Goal: Task Accomplishment & Management: Complete application form

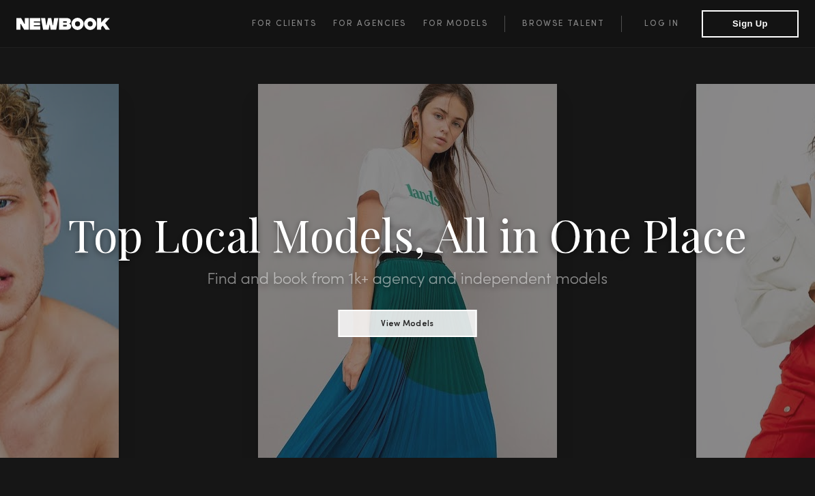
click at [744, 31] on button "Sign Up" at bounding box center [750, 23] width 97 height 27
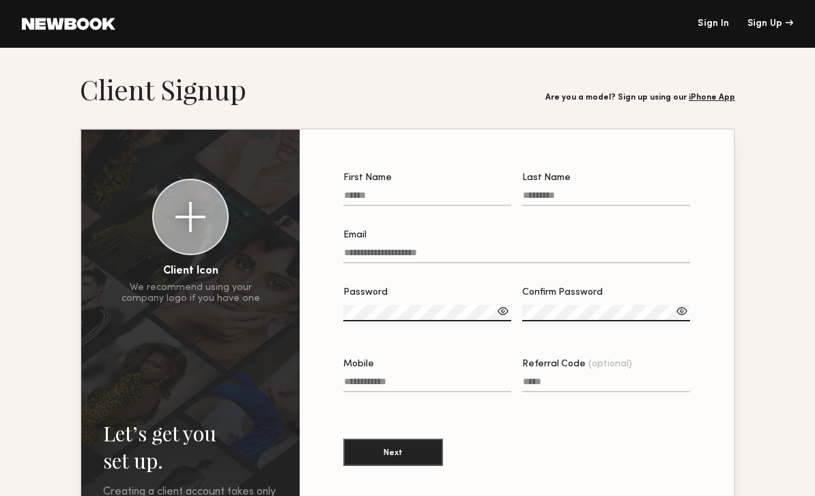
click at [460, 203] on input "First Name" at bounding box center [427, 199] width 168 height 16
type input "*"
type input "******"
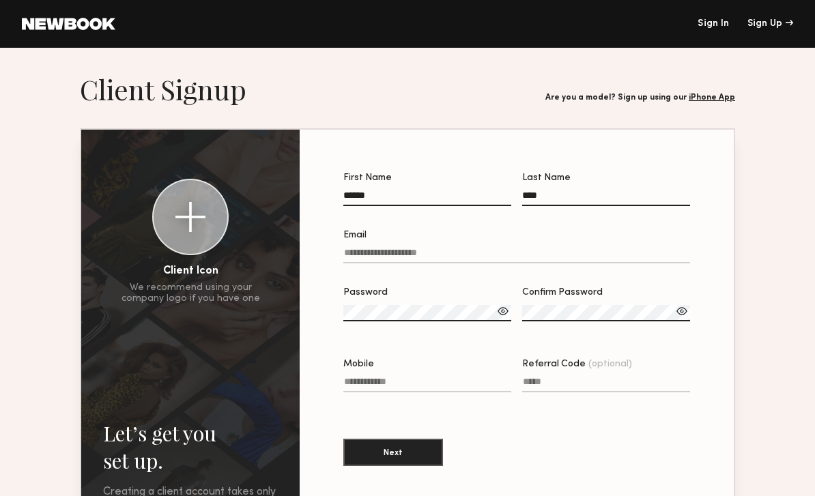
type input "****"
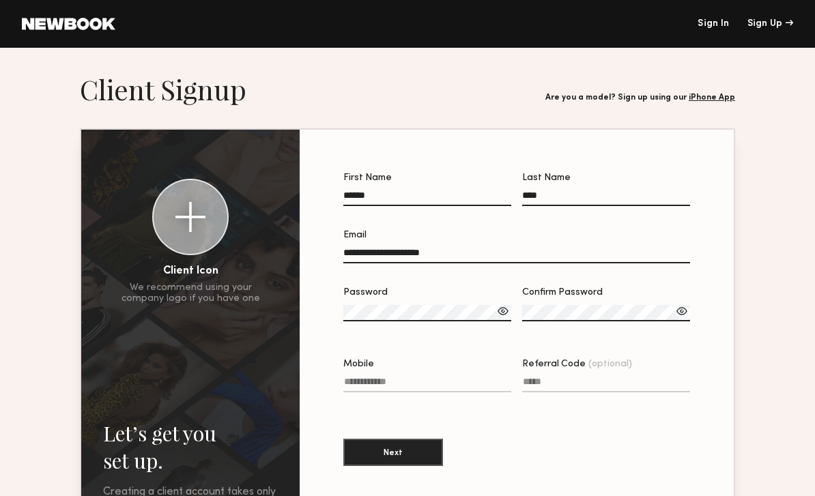
type input "**********"
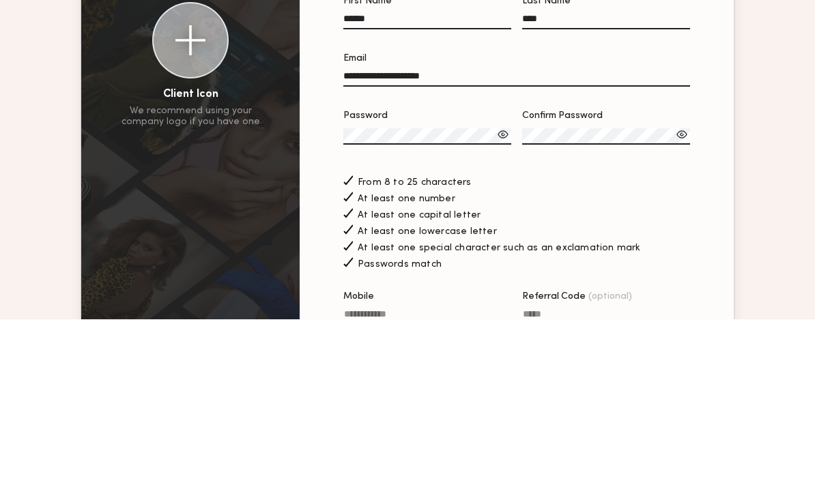
scroll to position [177, 0]
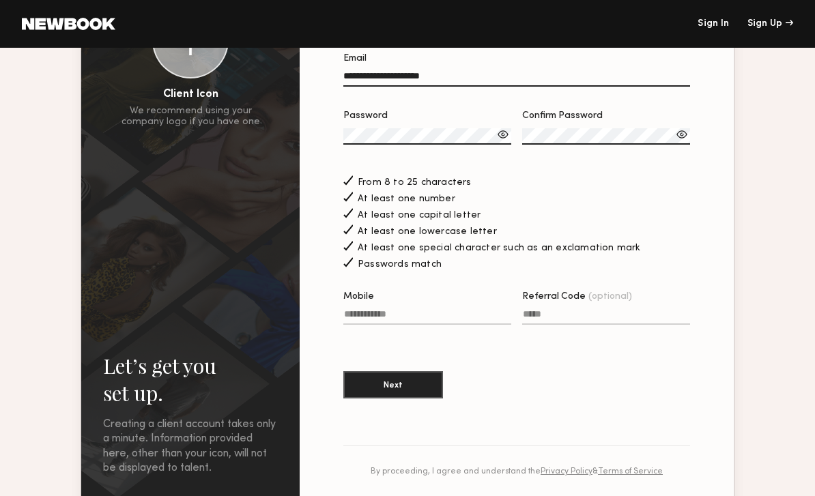
click at [440, 325] on input "Mobile" at bounding box center [427, 317] width 168 height 16
type input "**********"
click at [404, 399] on button "Next" at bounding box center [393, 384] width 100 height 27
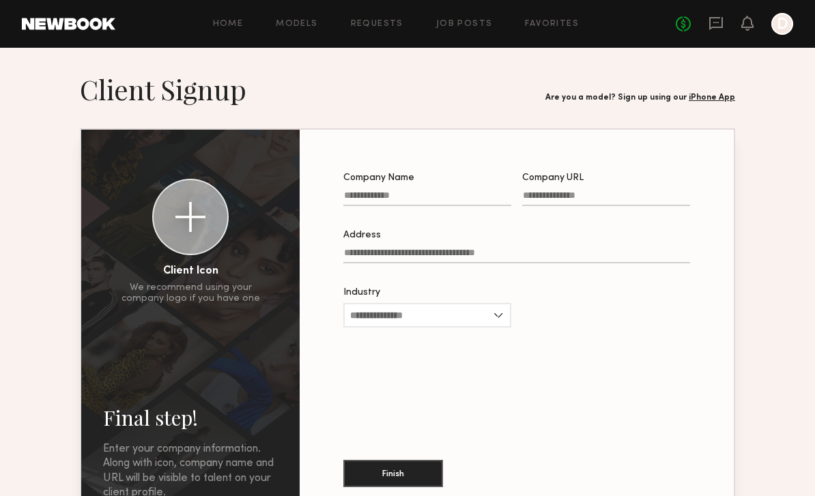
click at [455, 196] on input "Company Name" at bounding box center [427, 199] width 168 height 16
type input "**********"
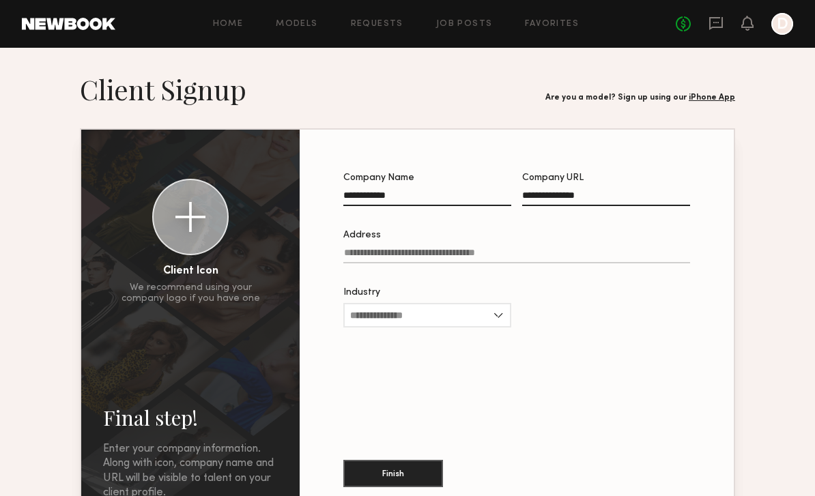
type input "**********"
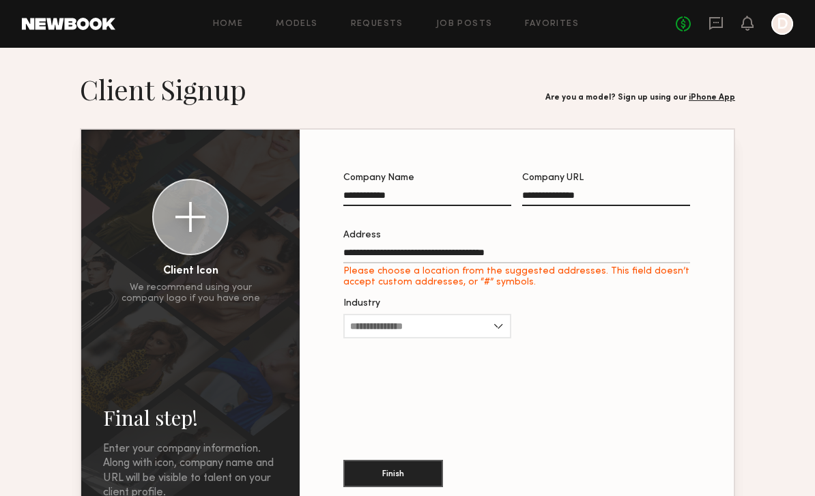
type input "**********"
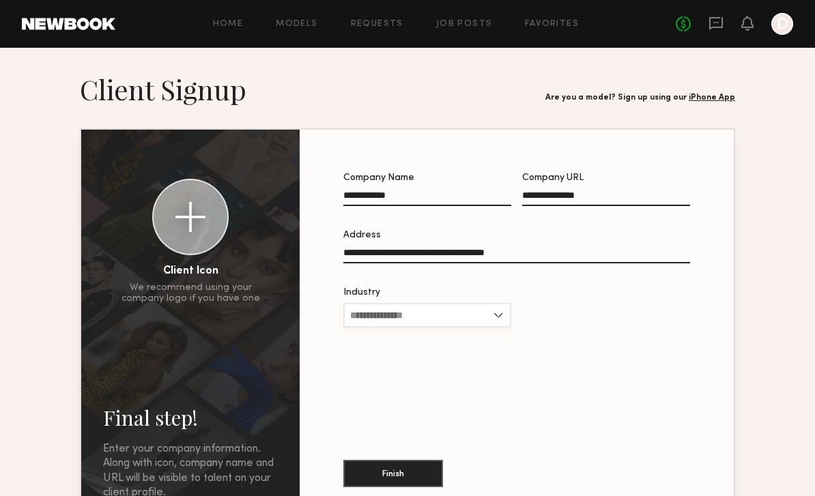
click at [498, 322] on input "Industry" at bounding box center [427, 315] width 168 height 25
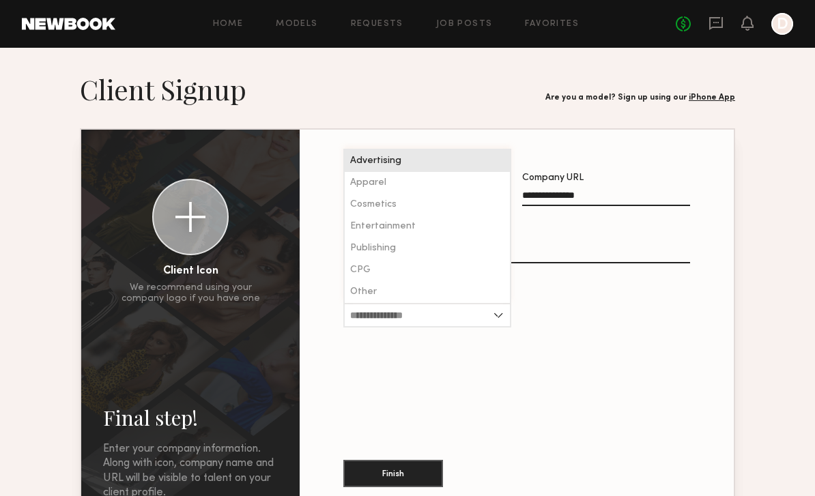
click at [473, 192] on div "Apparel" at bounding box center [427, 183] width 165 height 22
type input "*******"
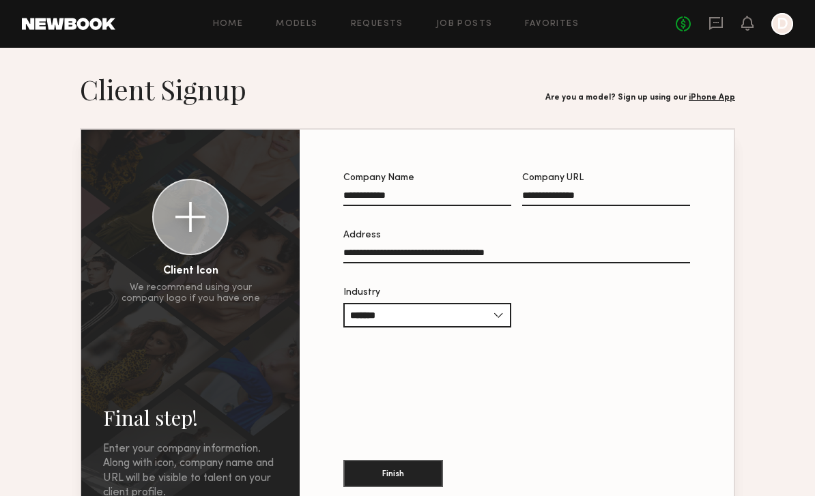
click at [533, 380] on div "**********" at bounding box center [517, 327] width 391 height 350
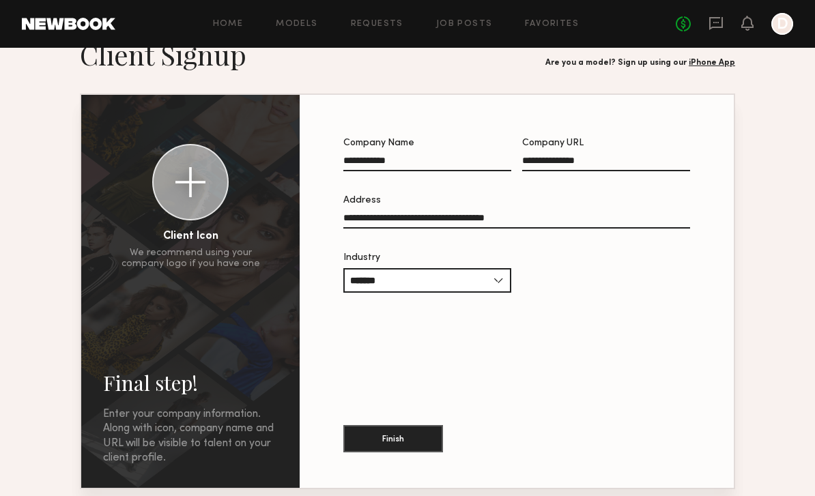
scroll to position [35, 0]
click at [526, 363] on div "**********" at bounding box center [517, 292] width 391 height 350
click at [416, 440] on button "Finish" at bounding box center [393, 438] width 100 height 27
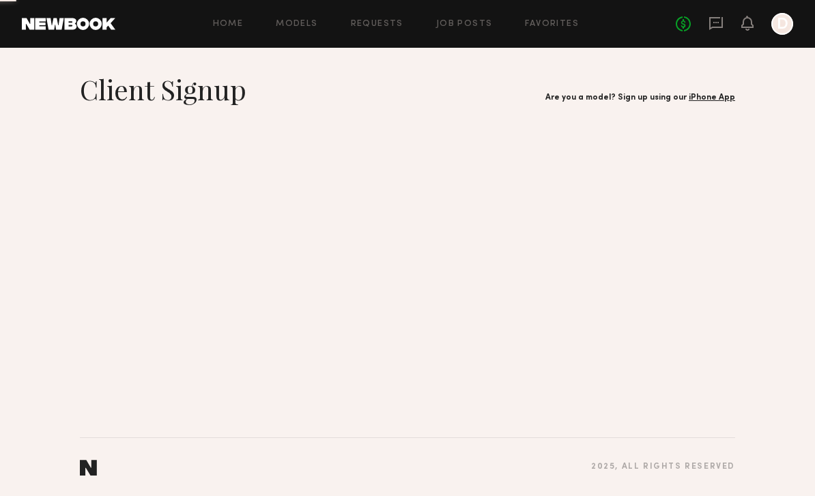
scroll to position [0, 0]
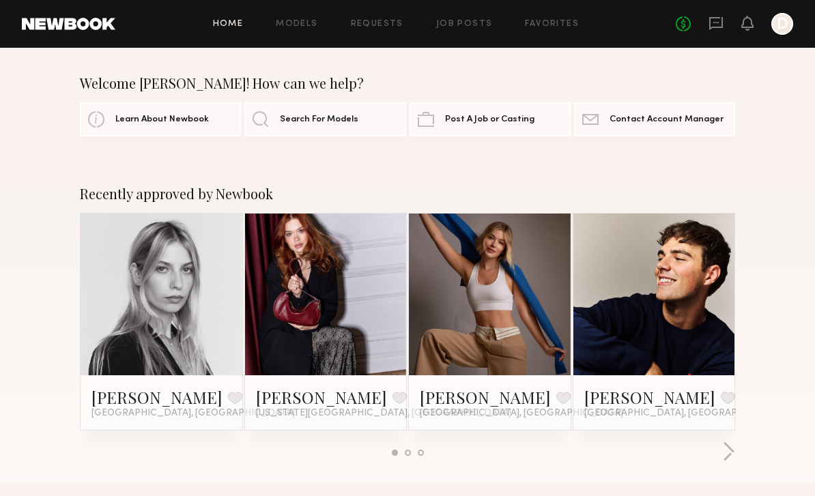
click at [339, 129] on link "Search For Models" at bounding box center [324, 119] width 161 height 34
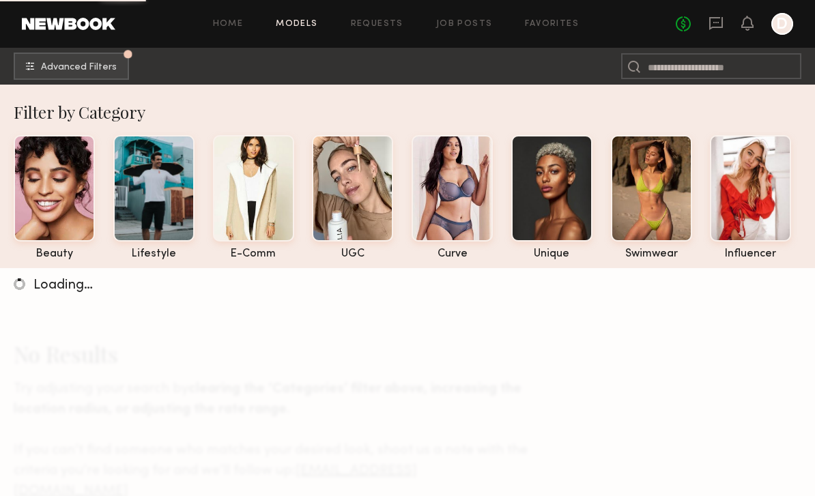
click at [122, 68] on button "Advanced Filters Pro tip: speed up your search by using our advanced filters." at bounding box center [71, 66] width 115 height 27
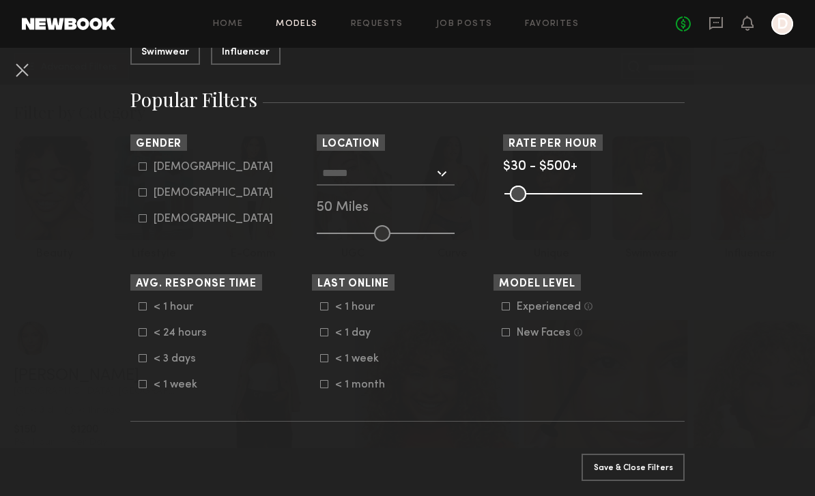
scroll to position [231, 0]
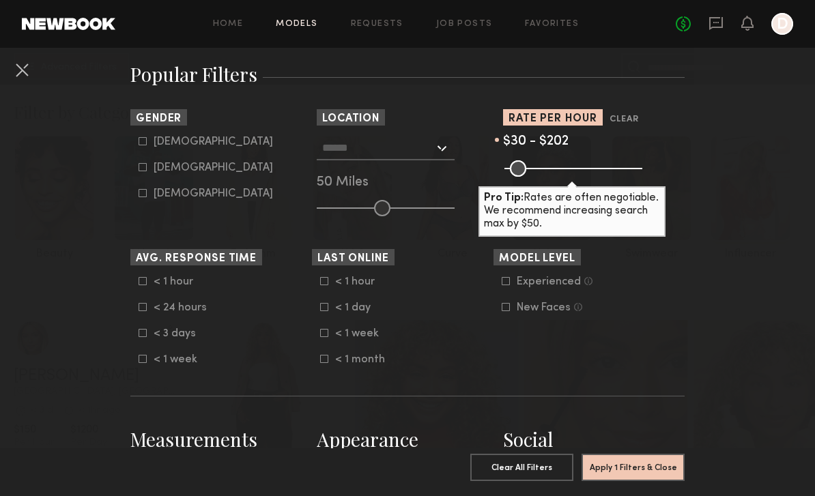
type input "***"
click at [506, 311] on icon at bounding box center [506, 307] width 8 height 8
click at [148, 171] on label "[DEMOGRAPHIC_DATA]" at bounding box center [206, 167] width 135 height 8
type input "**"
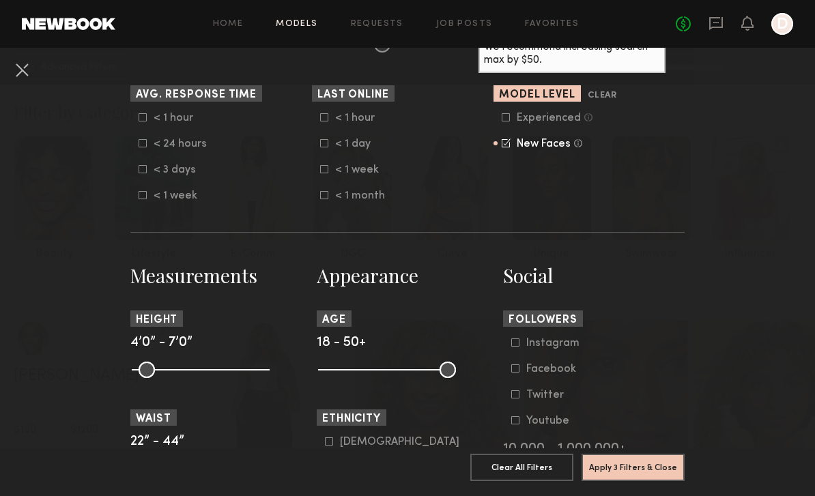
scroll to position [423, 0]
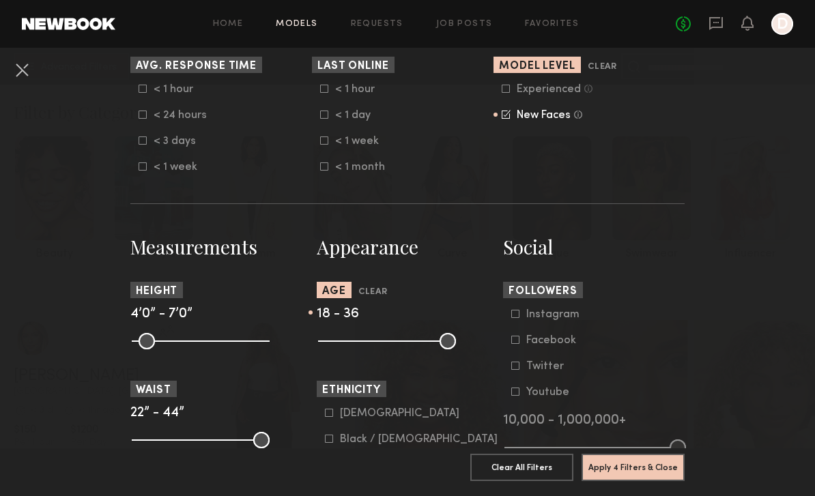
type input "**"
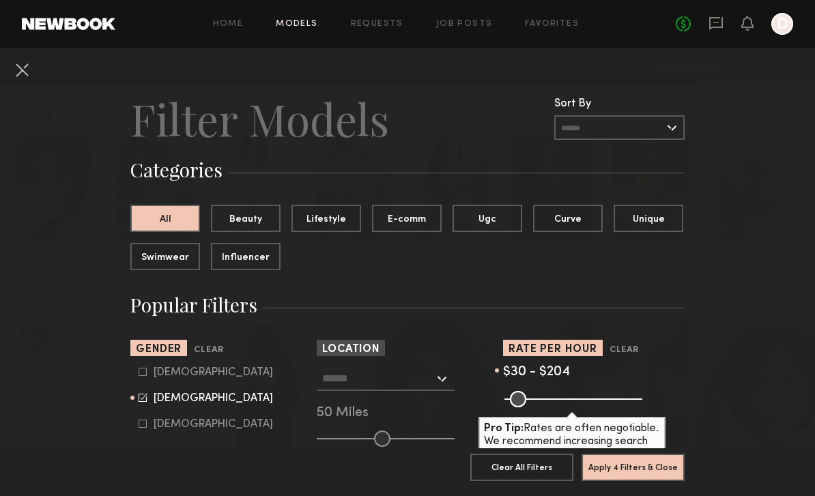
scroll to position [0, 0]
click at [346, 221] on button "Lifestyle" at bounding box center [327, 218] width 70 height 27
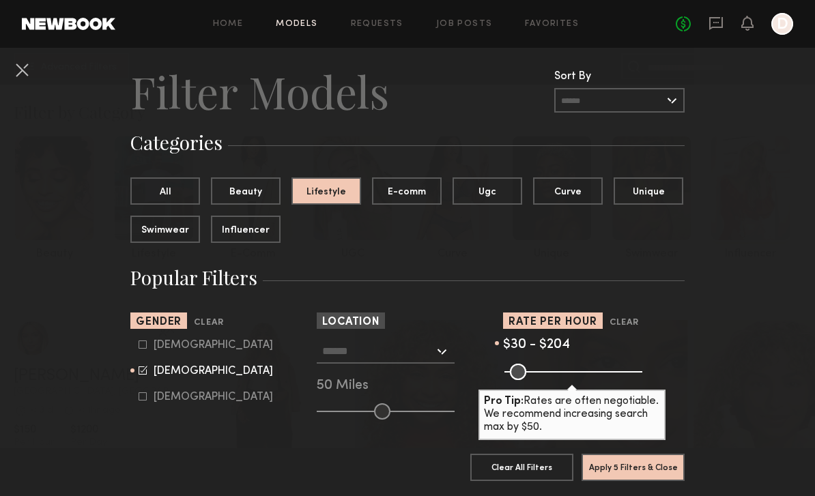
scroll to position [33, 0]
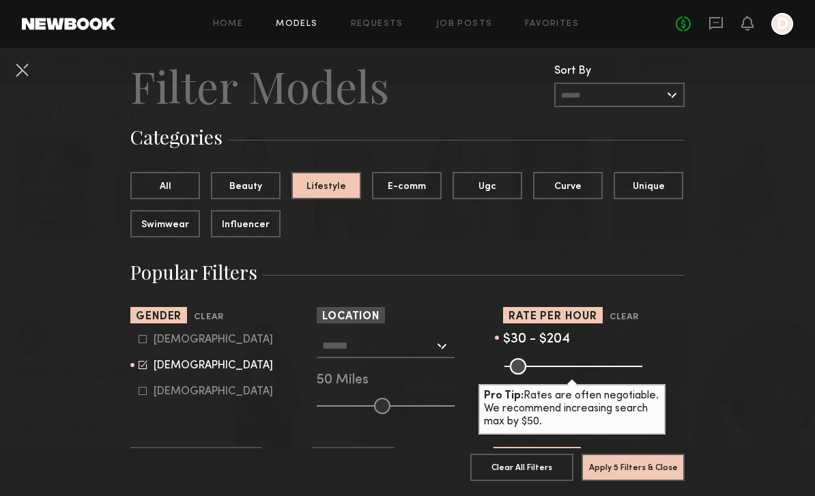
click at [664, 460] on button "Apply 5 Filters & Close" at bounding box center [633, 467] width 103 height 27
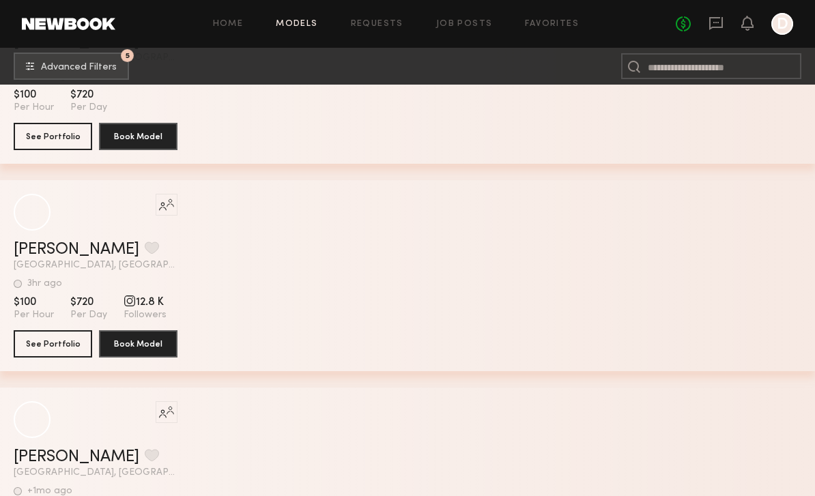
scroll to position [6548, 0]
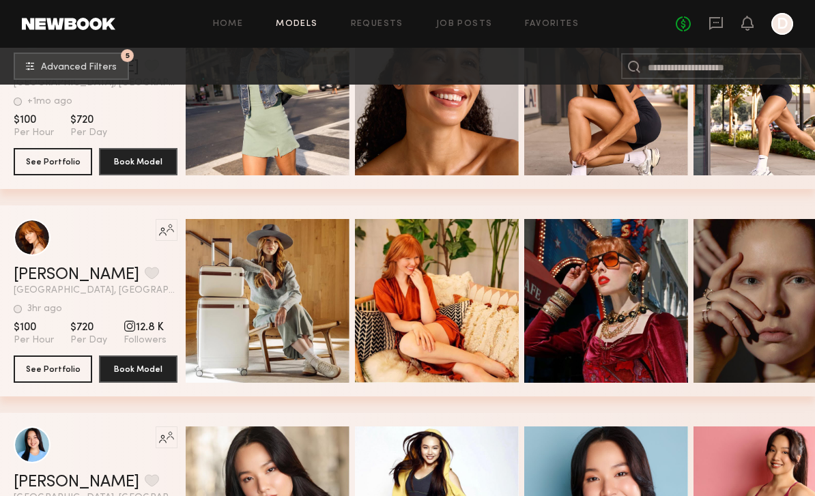
click at [98, 76] on button "5 Advanced Filters" at bounding box center [71, 66] width 115 height 27
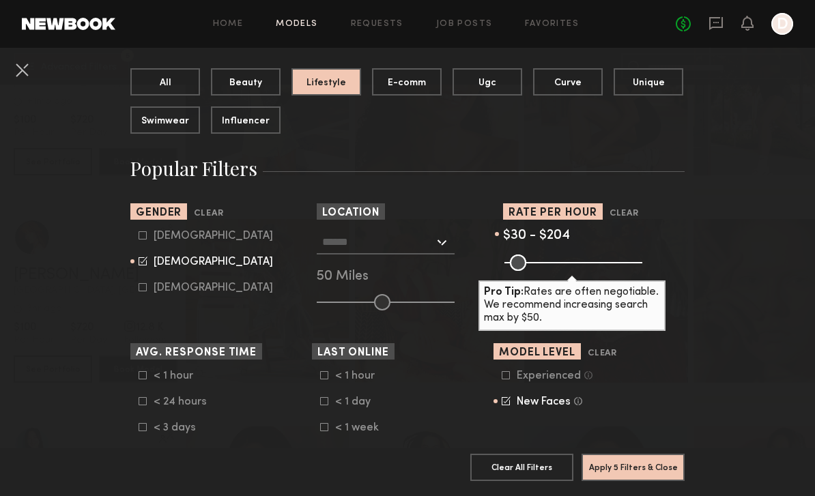
scroll to position [138, 0]
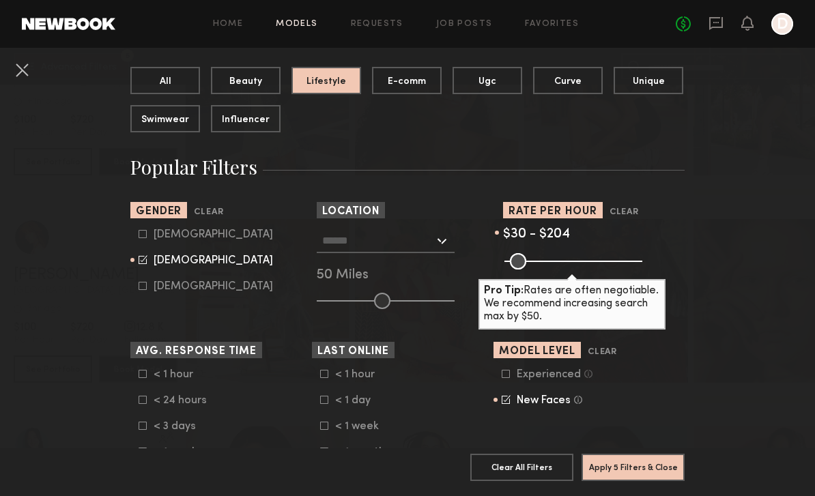
click at [432, 238] on input "text" at bounding box center [378, 240] width 112 height 23
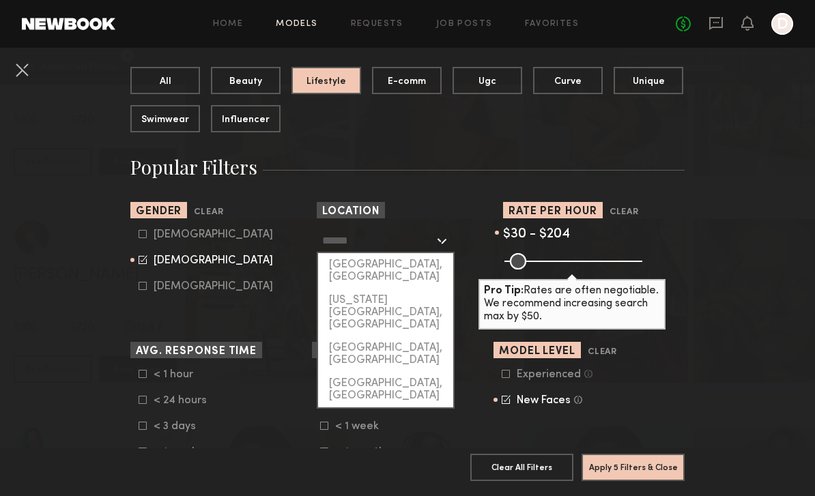
click at [427, 269] on div "[GEOGRAPHIC_DATA], [GEOGRAPHIC_DATA]" at bounding box center [385, 271] width 135 height 36
type input "**********"
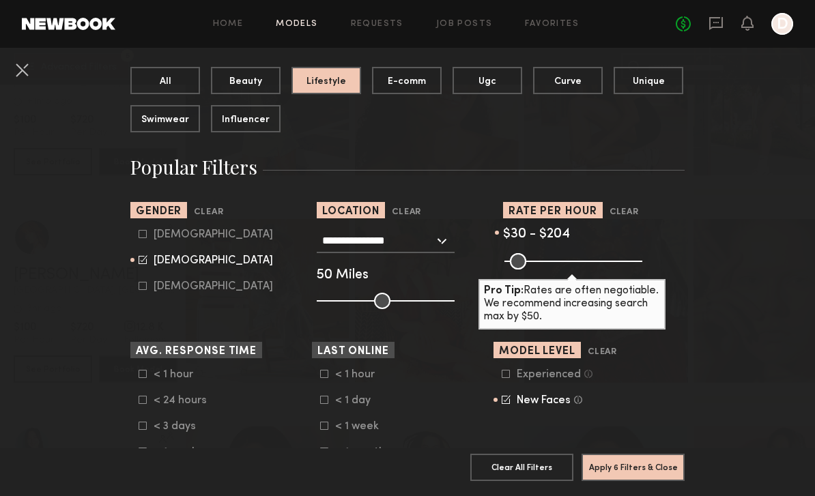
click at [649, 467] on button "Apply 6 Filters & Close" at bounding box center [633, 467] width 103 height 27
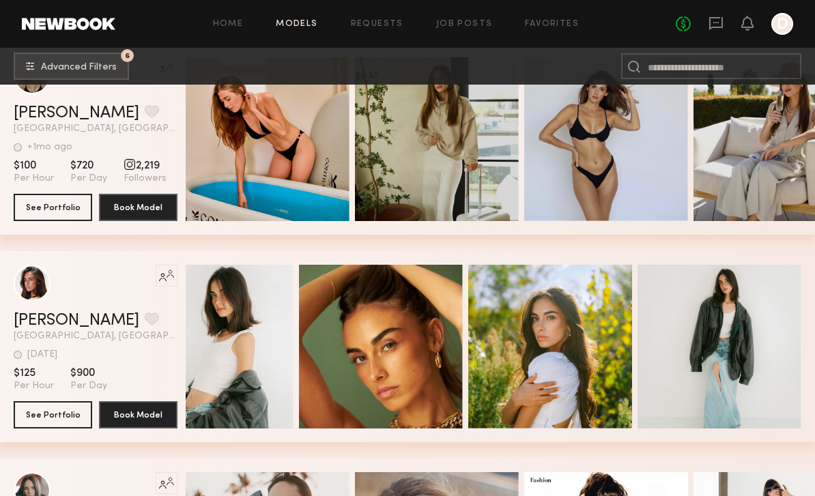
scroll to position [0, 56]
click at [257, 358] on div "Quick Preview" at bounding box center [212, 347] width 164 height 164
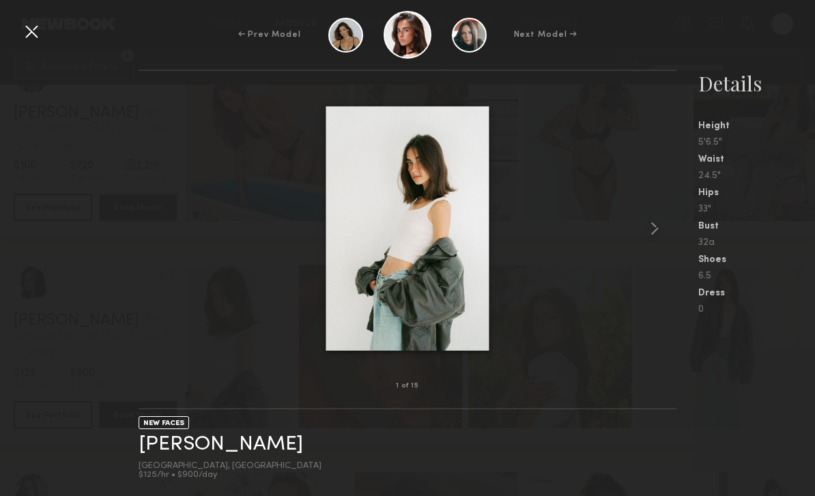
click at [656, 240] on common-icon at bounding box center [655, 229] width 22 height 22
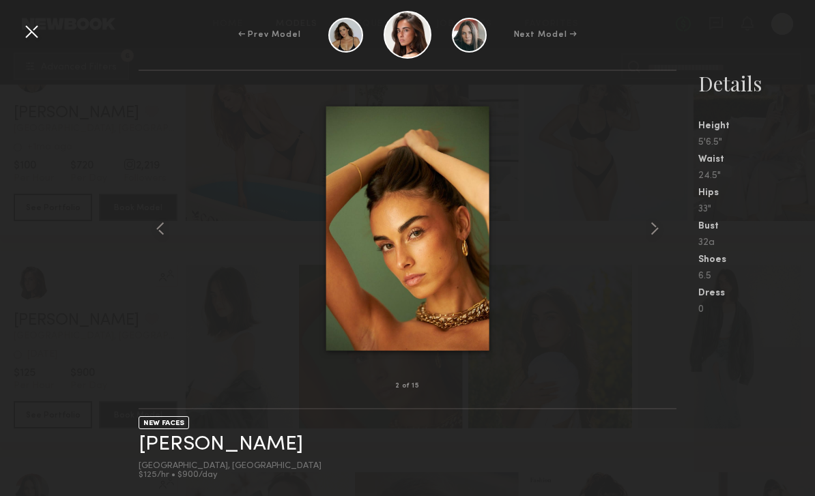
click at [652, 240] on common-icon at bounding box center [655, 229] width 22 height 22
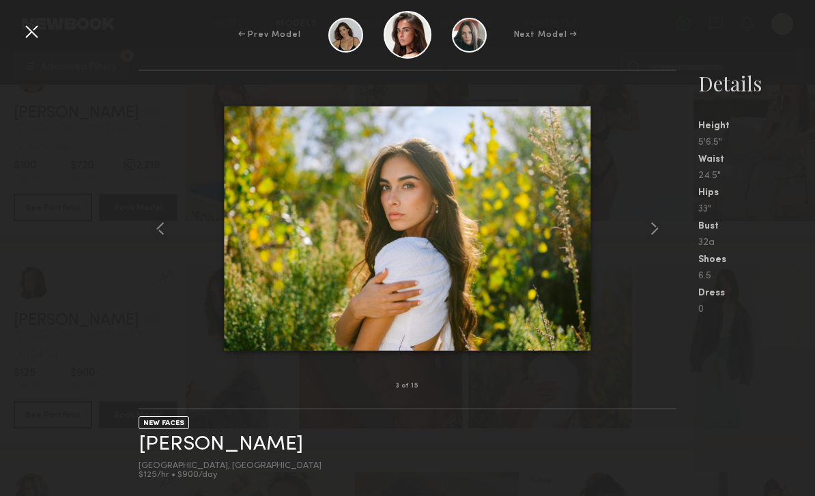
click at [652, 240] on common-icon at bounding box center [655, 229] width 22 height 22
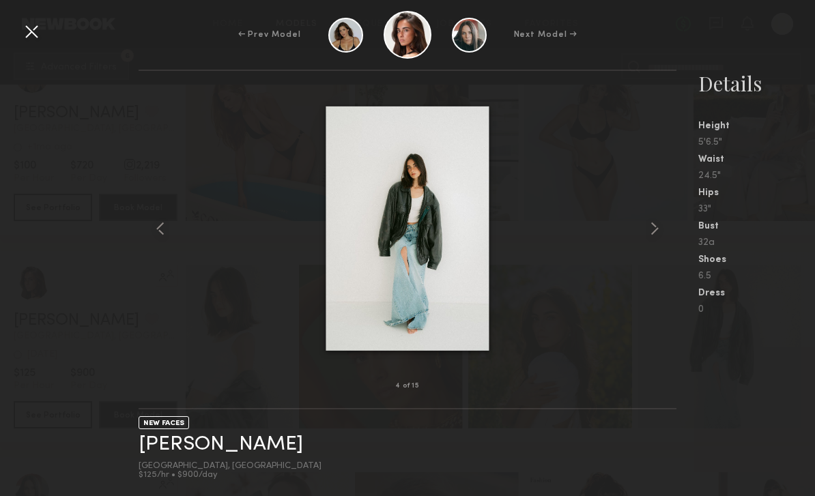
click at [29, 42] on div at bounding box center [31, 31] width 22 height 22
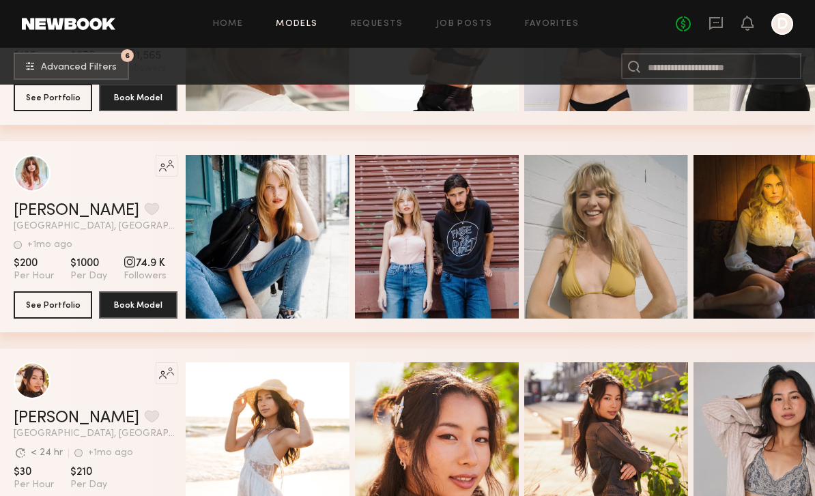
scroll to position [8491, 0]
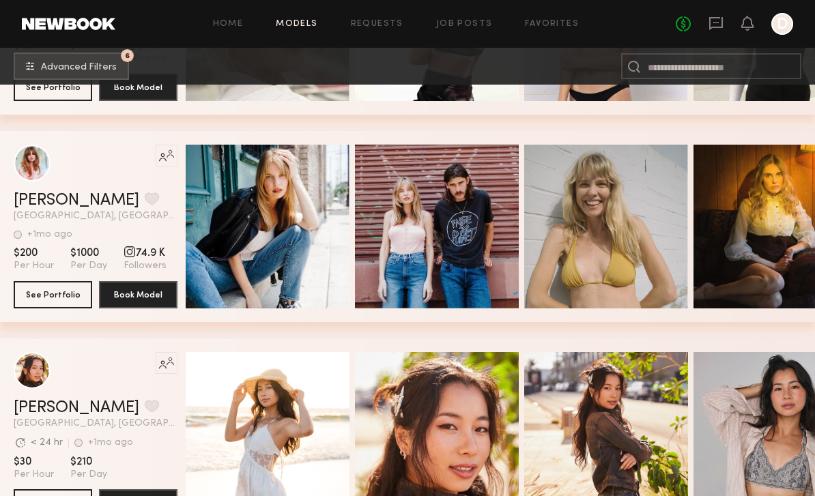
click at [240, 240] on div "Quick Preview" at bounding box center [268, 227] width 164 height 164
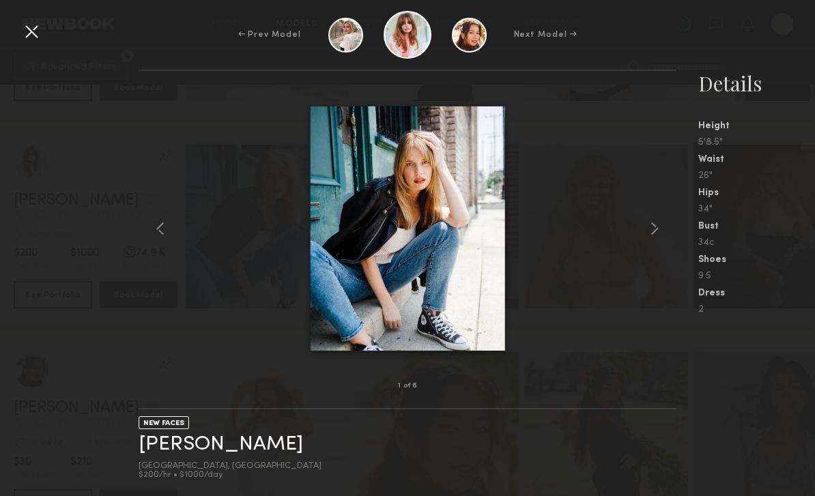
click at [636, 256] on div at bounding box center [408, 229] width 538 height 272
click at [657, 240] on common-icon at bounding box center [655, 229] width 22 height 22
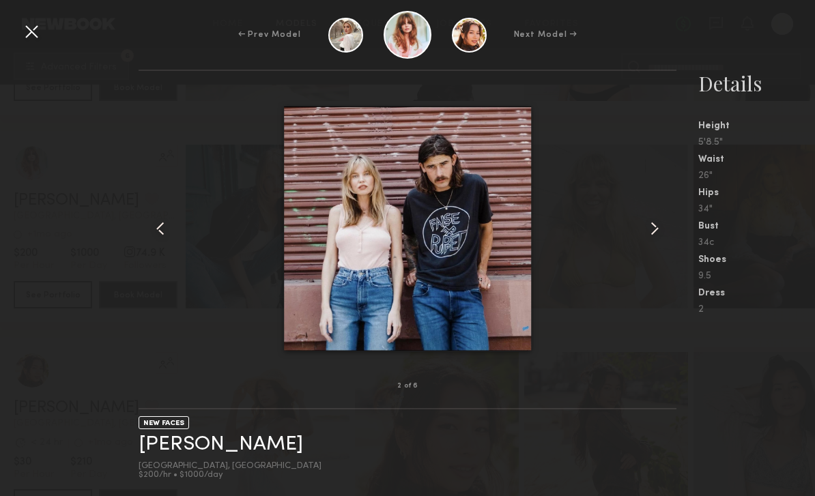
click at [664, 240] on common-icon at bounding box center [655, 229] width 22 height 22
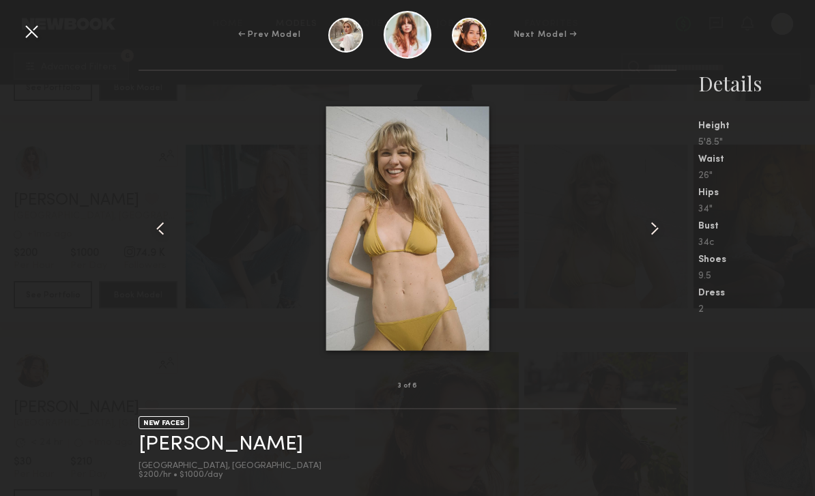
click at [667, 252] on div at bounding box center [667, 229] width 22 height 272
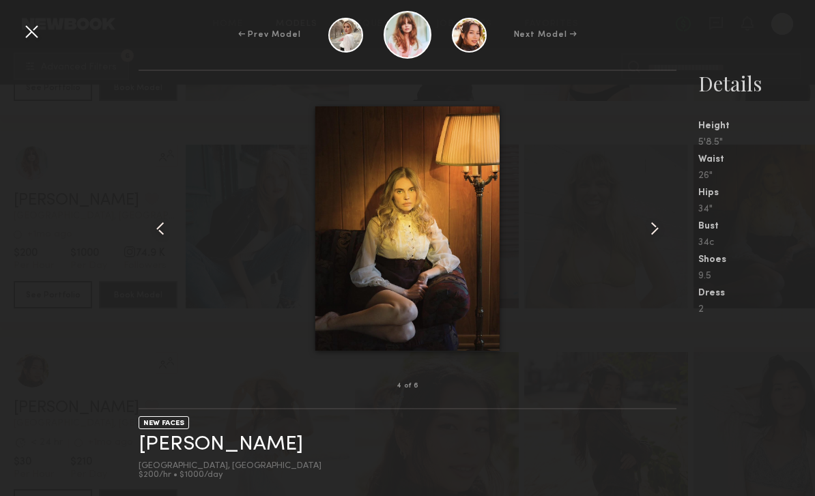
click at [661, 240] on common-icon at bounding box center [655, 229] width 22 height 22
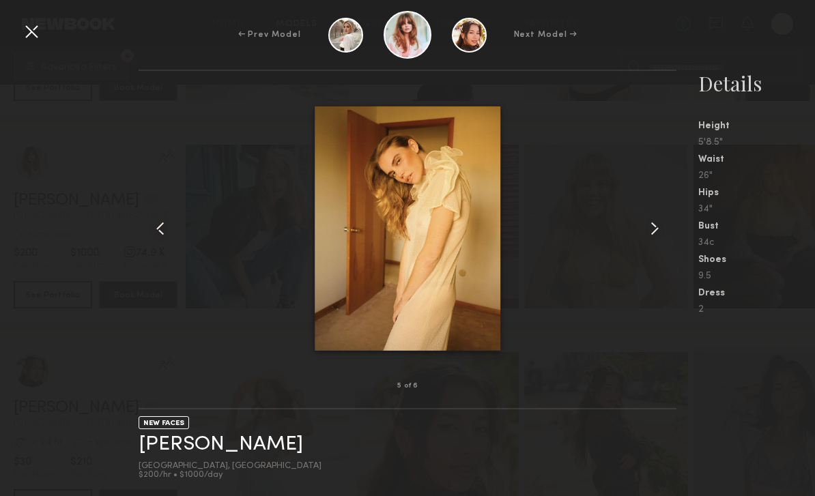
click at [660, 240] on common-icon at bounding box center [655, 229] width 22 height 22
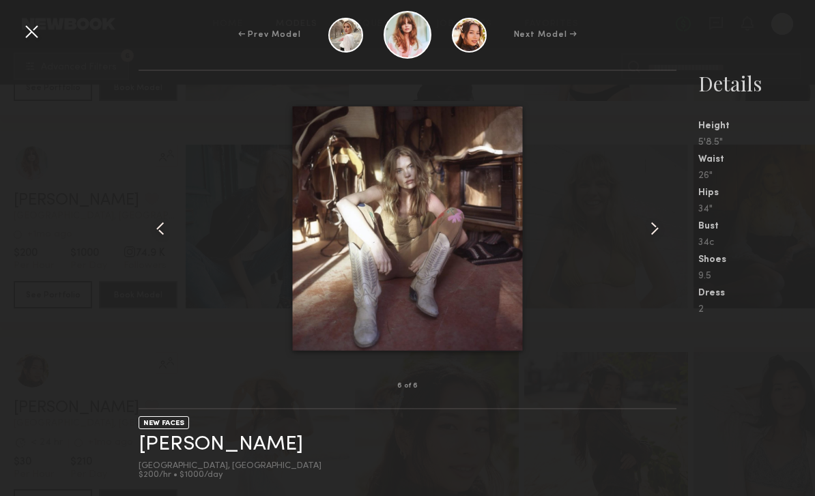
click at [661, 240] on common-icon at bounding box center [655, 229] width 22 height 22
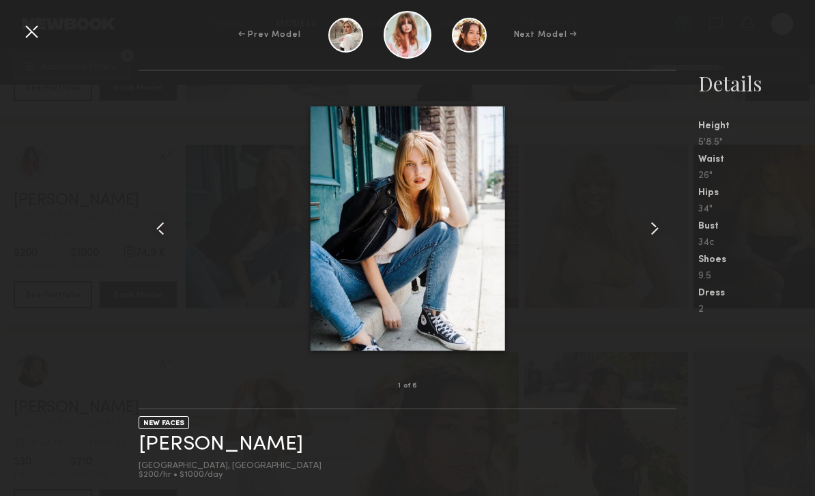
click at [31, 36] on div at bounding box center [31, 31] width 22 height 22
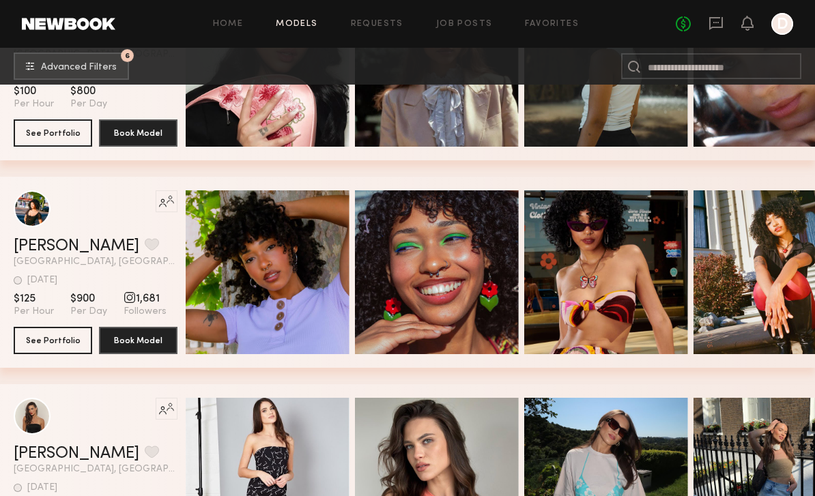
scroll to position [9481, 0]
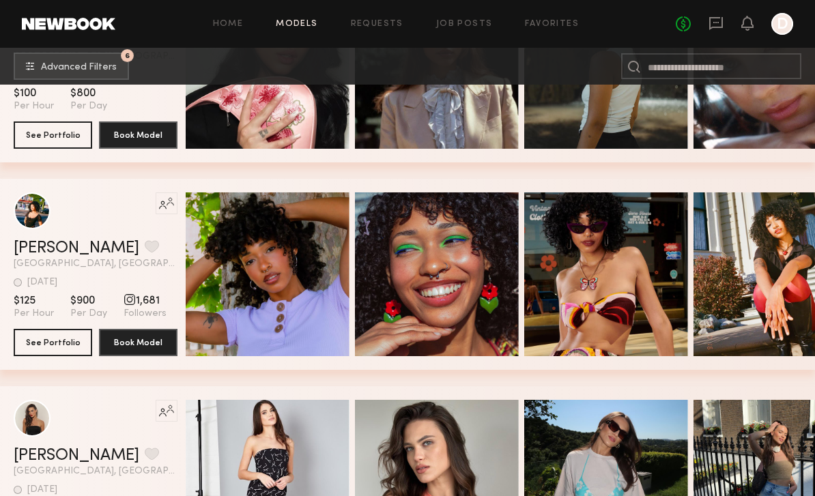
click at [40, 65] on button "6 Advanced Filters" at bounding box center [71, 66] width 115 height 27
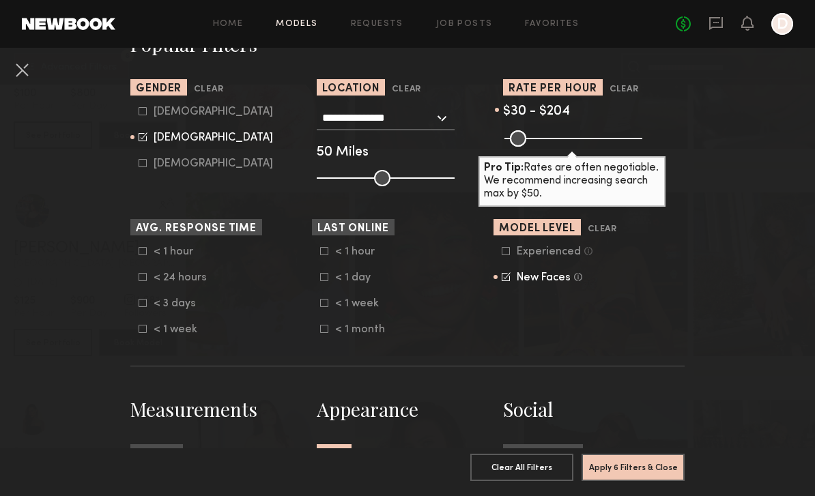
scroll to position [262, 0]
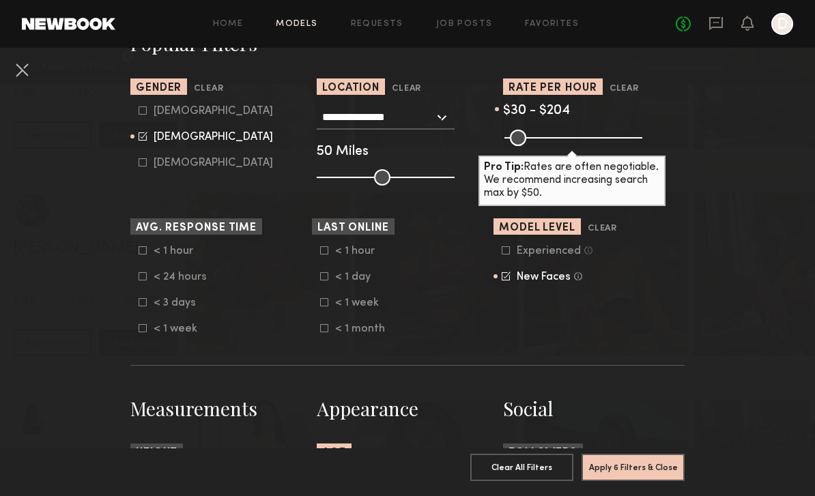
click at [507, 248] on icon at bounding box center [507, 251] width 8 height 8
click at [598, 470] on button "Apply 6 Filters & Close" at bounding box center [633, 467] width 103 height 27
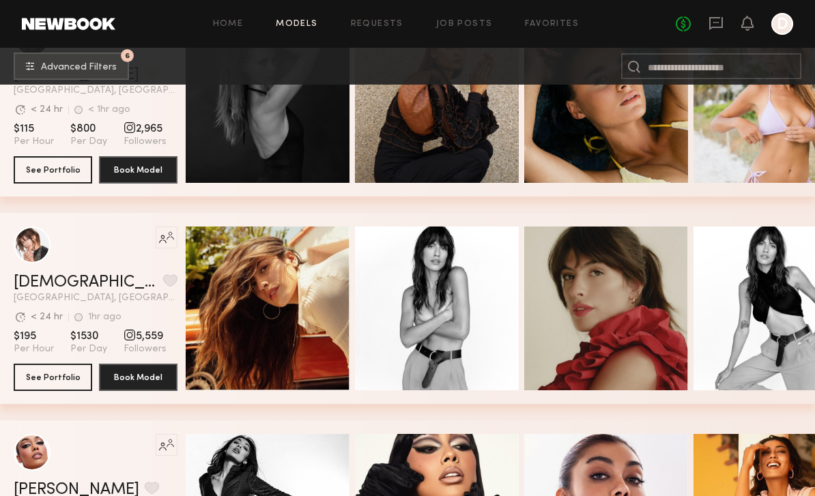
scroll to position [1145, 0]
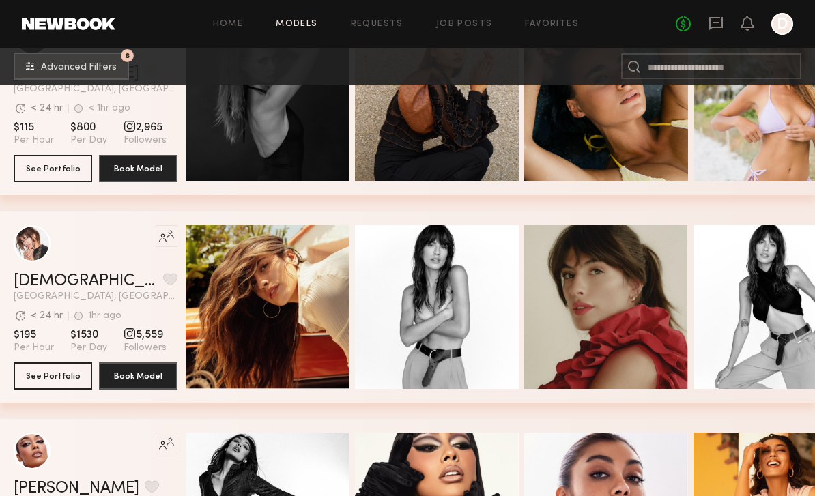
click at [46, 277] on link "[DEMOGRAPHIC_DATA][PERSON_NAME]" at bounding box center [86, 281] width 144 height 16
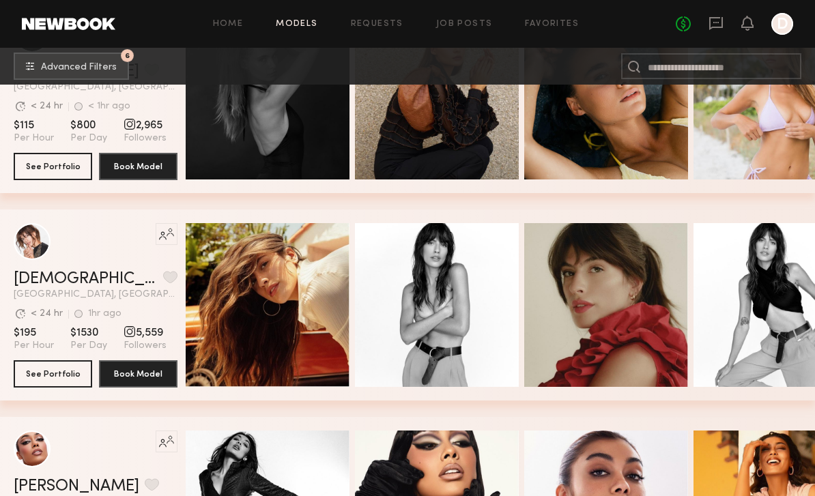
scroll to position [1135, 0]
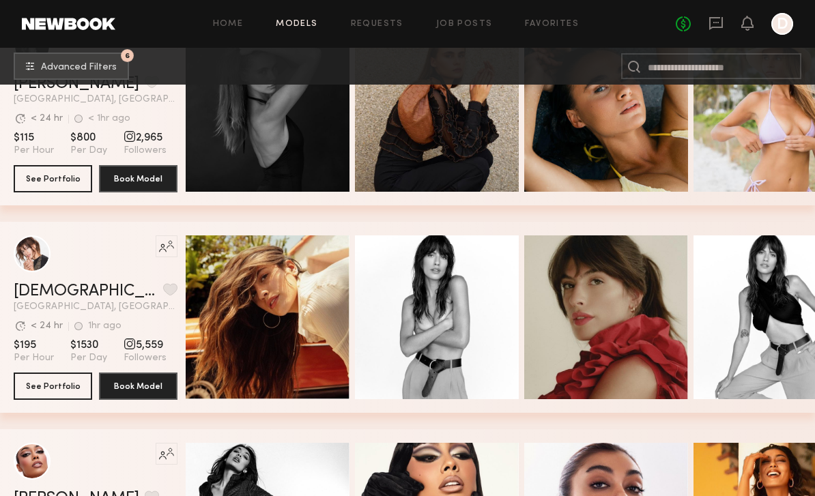
click at [68, 277] on html "Home Models Requests Job Posts Favorites Sign Out No fees up to $5,000 D 6 Adva…" at bounding box center [407, 270] width 815 height 2810
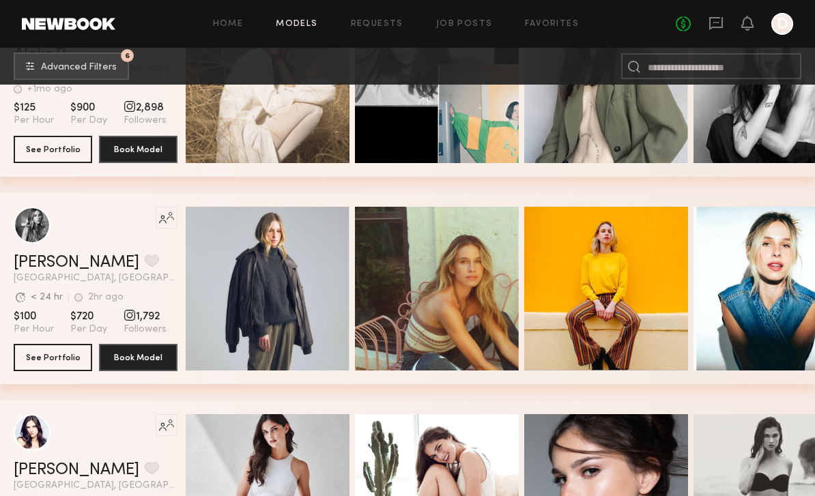
scroll to position [0, 0]
click at [316, 337] on div "Quick Preview" at bounding box center [268, 289] width 164 height 164
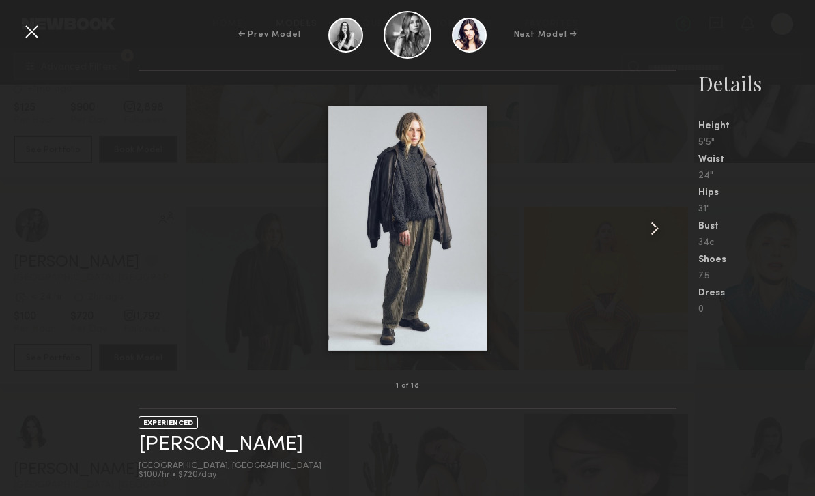
click at [652, 240] on common-icon at bounding box center [655, 229] width 22 height 22
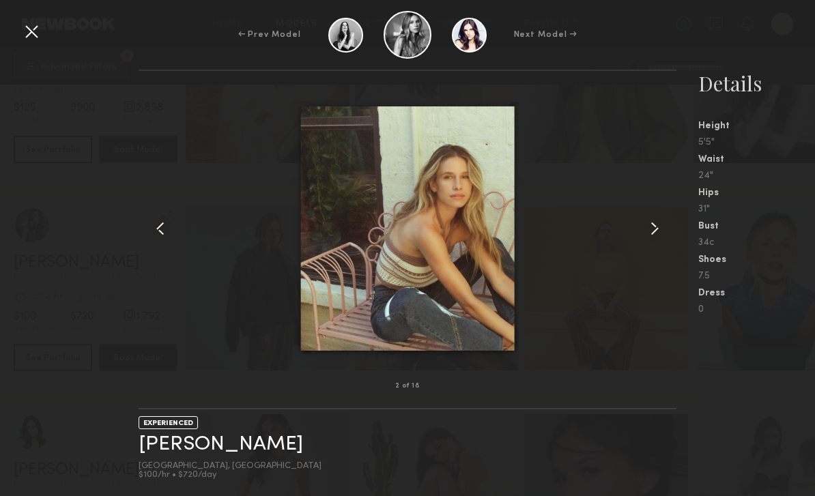
click at [650, 240] on common-icon at bounding box center [655, 229] width 22 height 22
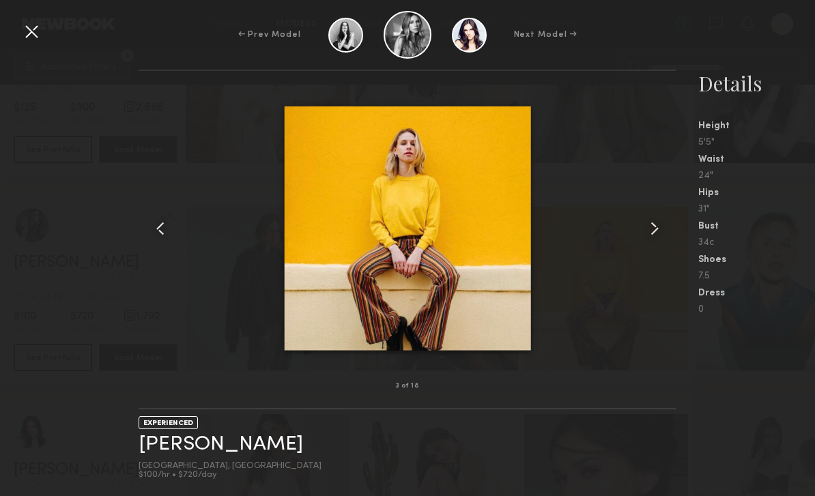
click at [653, 240] on common-icon at bounding box center [655, 229] width 22 height 22
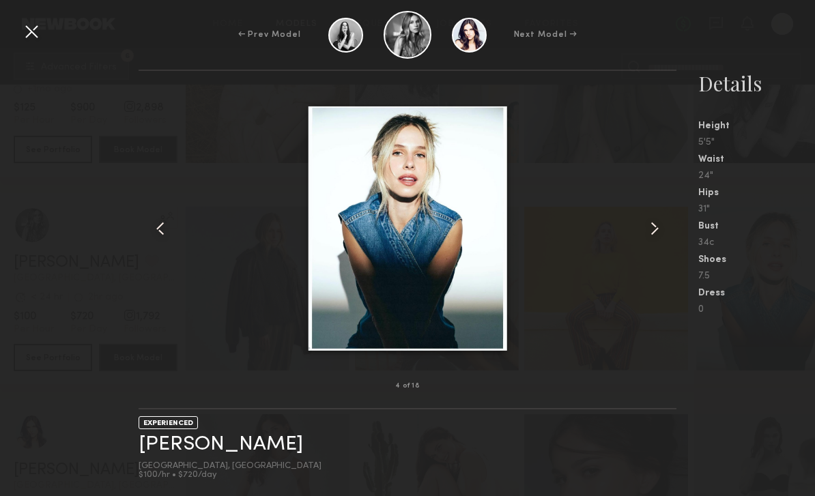
click at [651, 240] on common-icon at bounding box center [655, 229] width 22 height 22
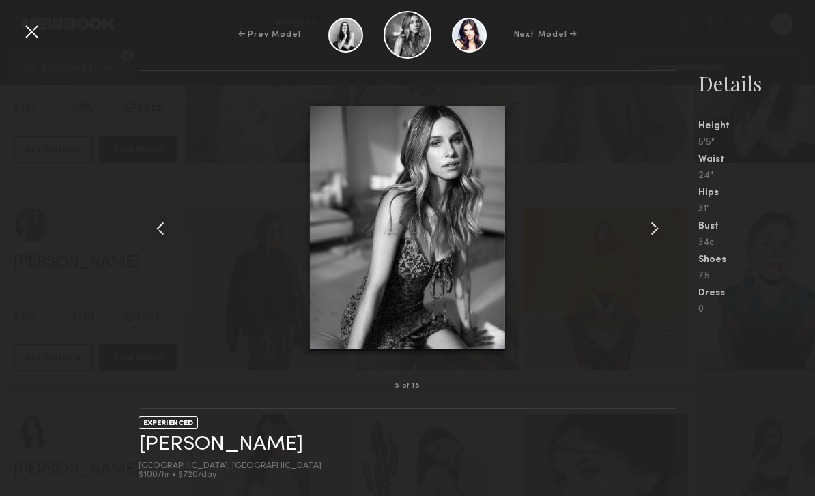
click at [29, 33] on div at bounding box center [31, 31] width 22 height 22
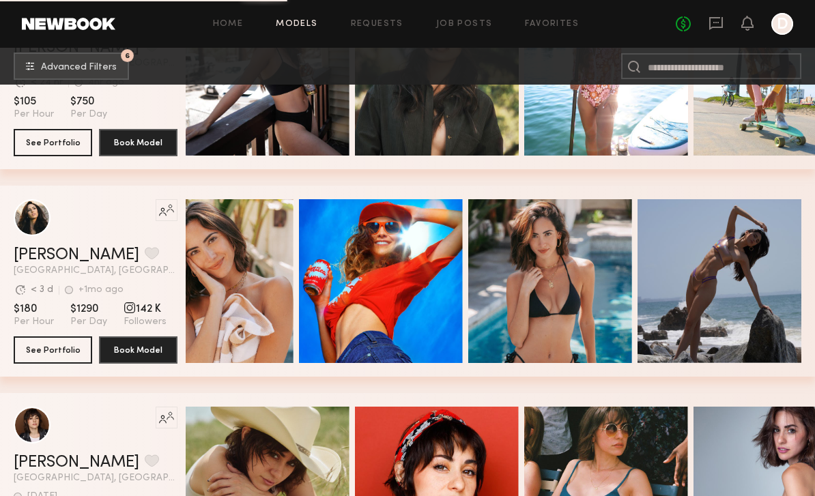
scroll to position [0, 59]
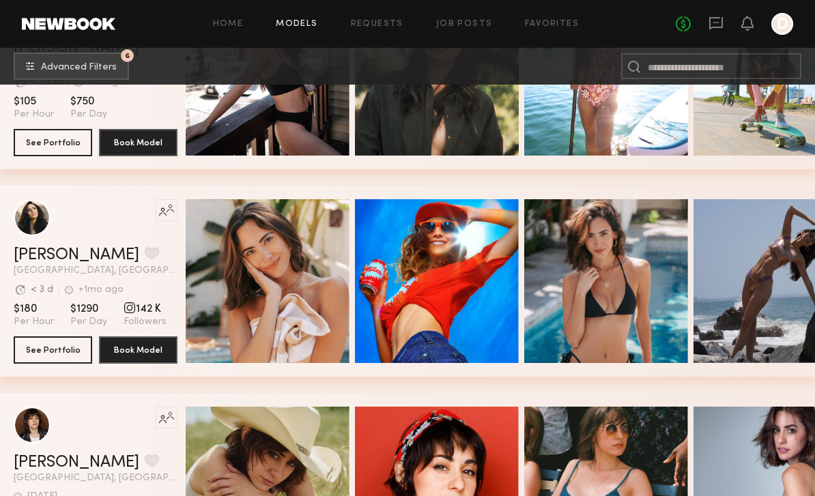
click at [283, 298] on div "Quick Preview" at bounding box center [268, 281] width 164 height 164
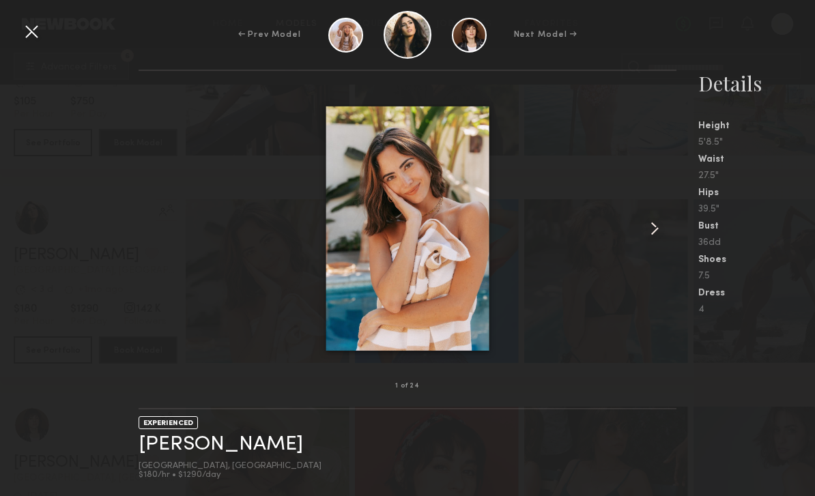
click at [644, 240] on common-icon at bounding box center [655, 229] width 22 height 22
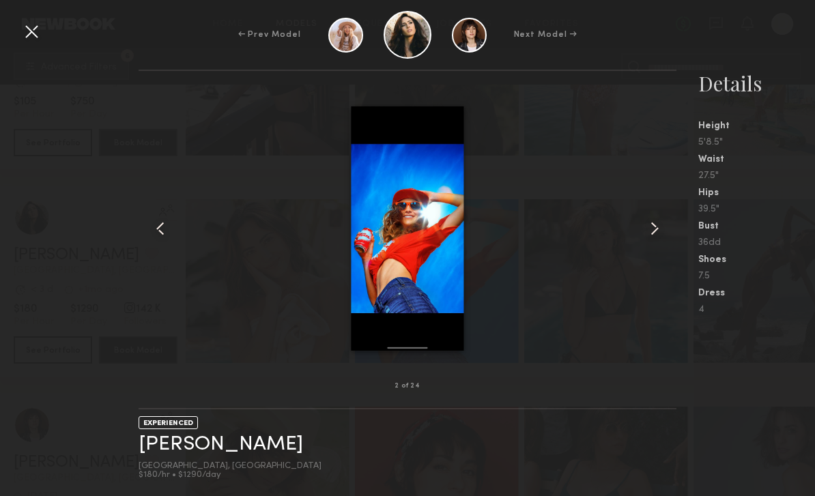
click at [656, 240] on common-icon at bounding box center [655, 229] width 22 height 22
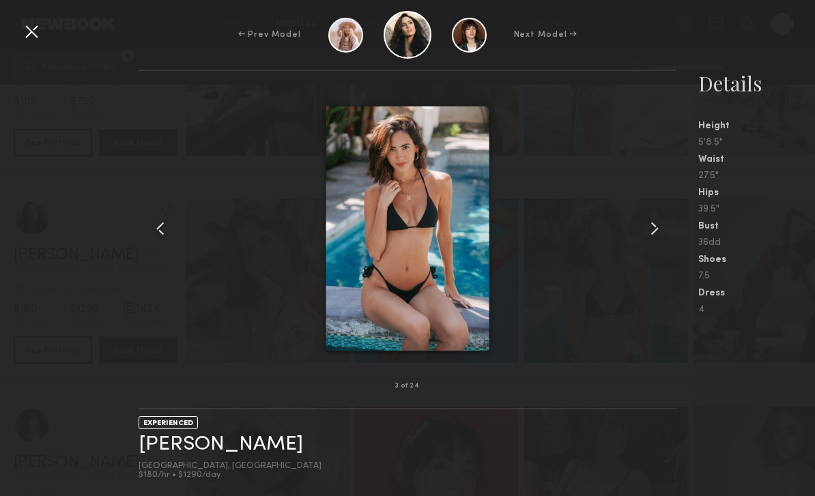
click at [658, 240] on common-icon at bounding box center [655, 229] width 22 height 22
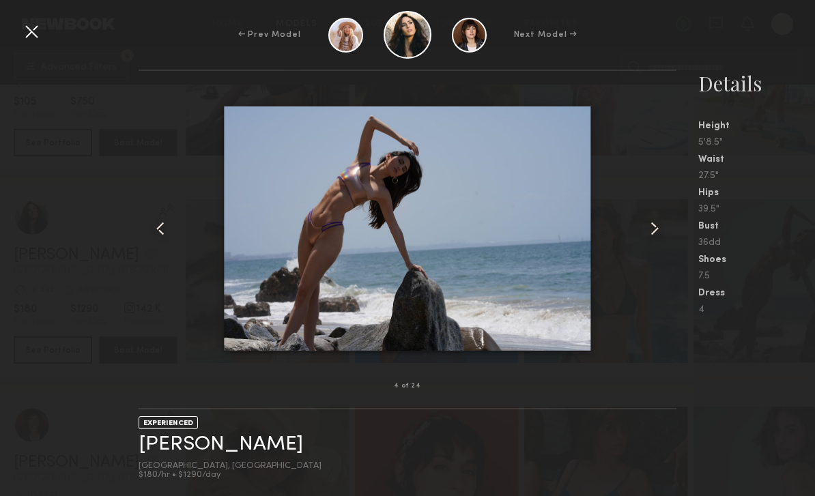
click at [657, 240] on common-icon at bounding box center [655, 229] width 22 height 22
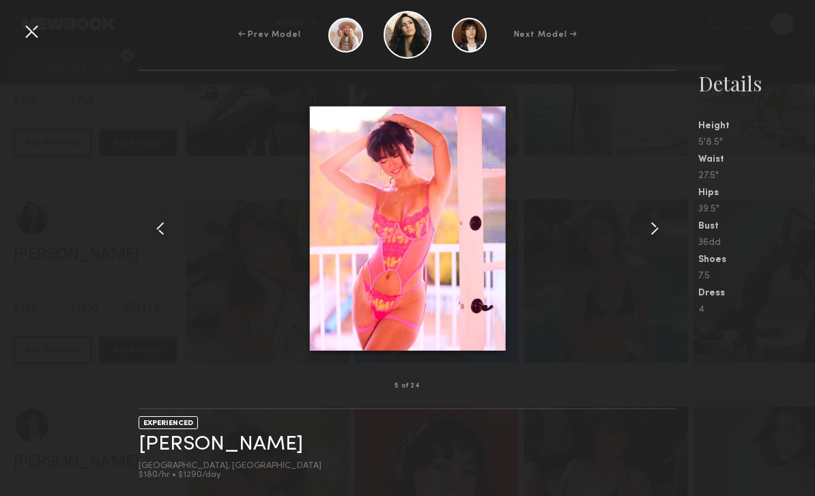
click at [656, 240] on common-icon at bounding box center [655, 229] width 22 height 22
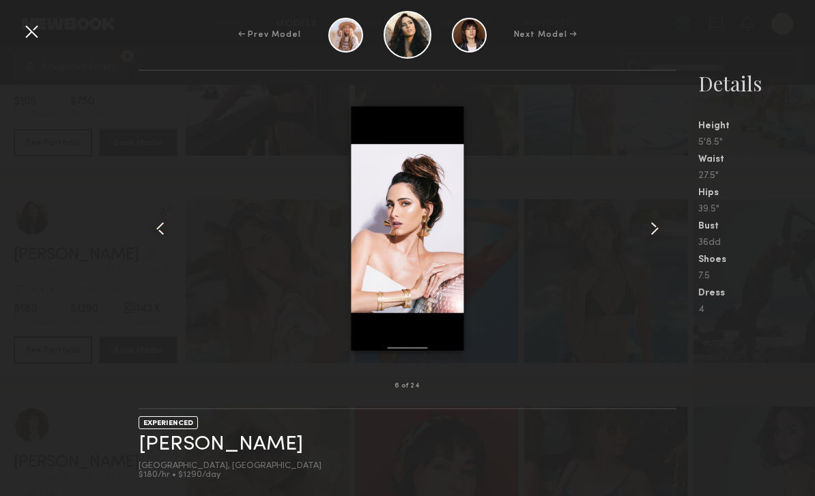
click at [647, 240] on common-icon at bounding box center [655, 229] width 22 height 22
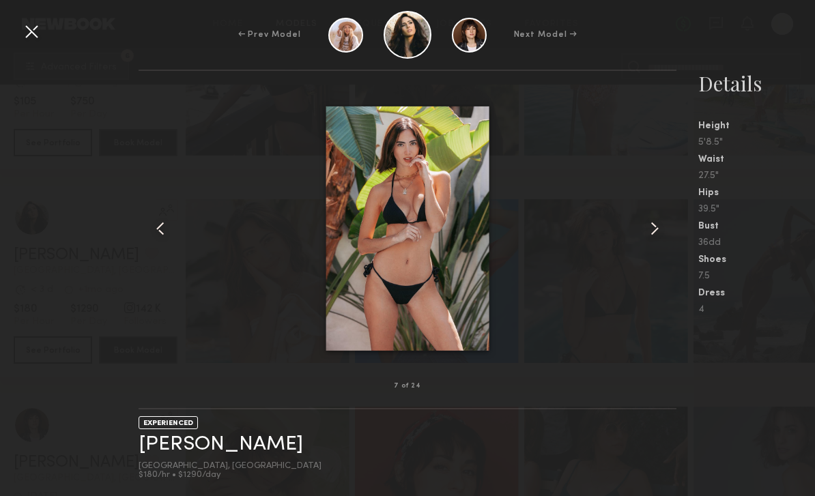
click at [647, 240] on common-icon at bounding box center [655, 229] width 22 height 22
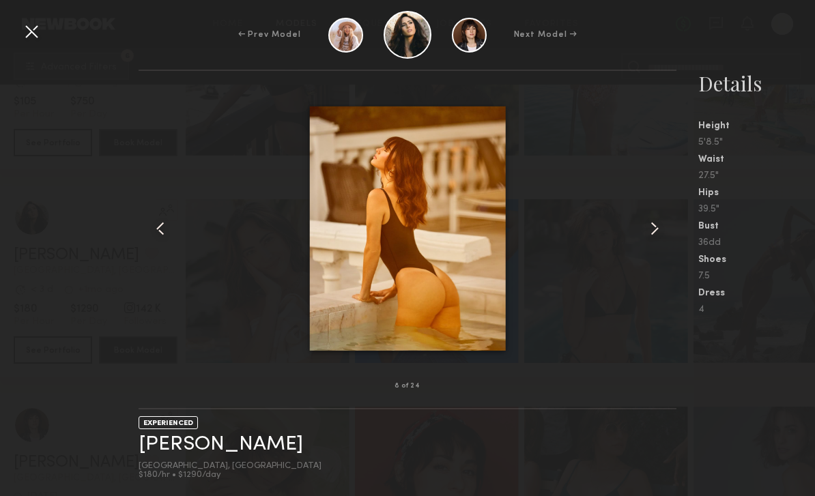
click at [649, 240] on common-icon at bounding box center [655, 229] width 22 height 22
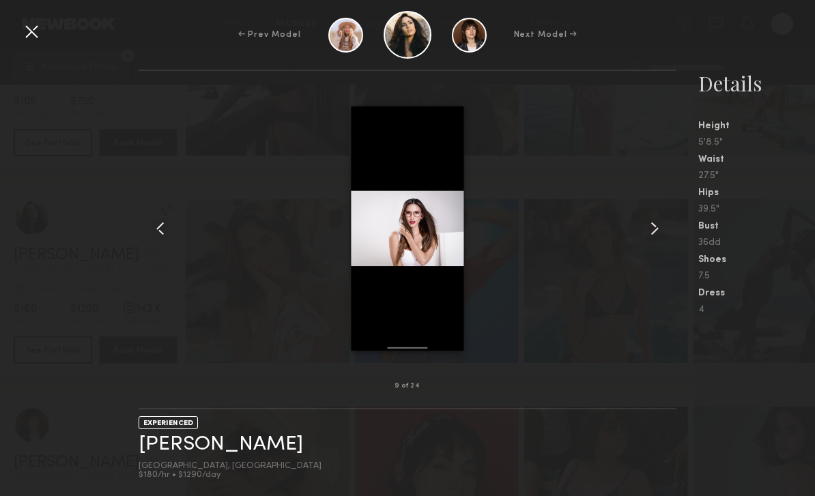
click at [651, 240] on common-icon at bounding box center [655, 229] width 22 height 22
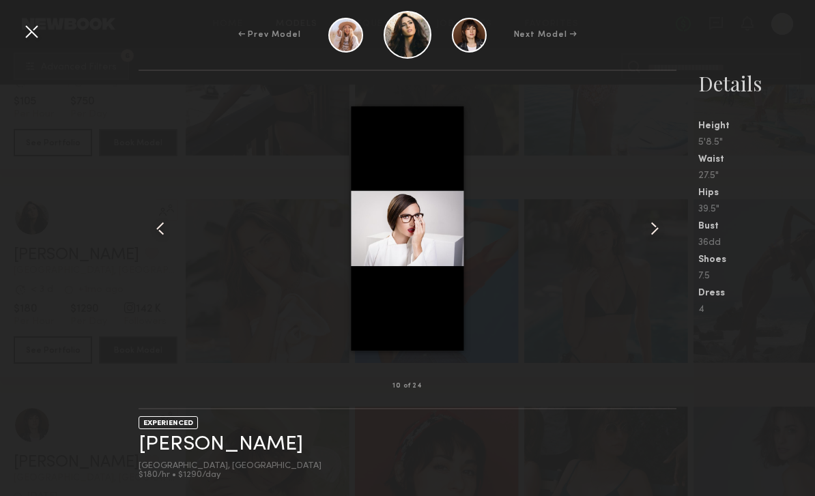
click at [649, 240] on common-icon at bounding box center [655, 229] width 22 height 22
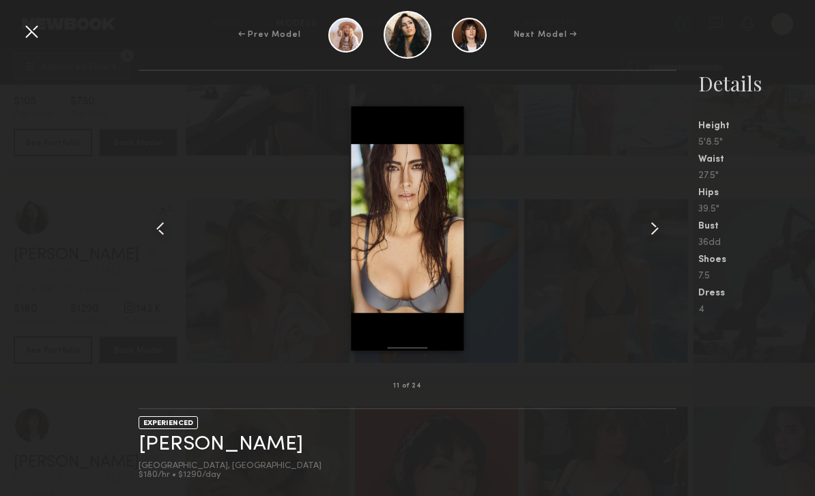
click at [650, 240] on common-icon at bounding box center [655, 229] width 22 height 22
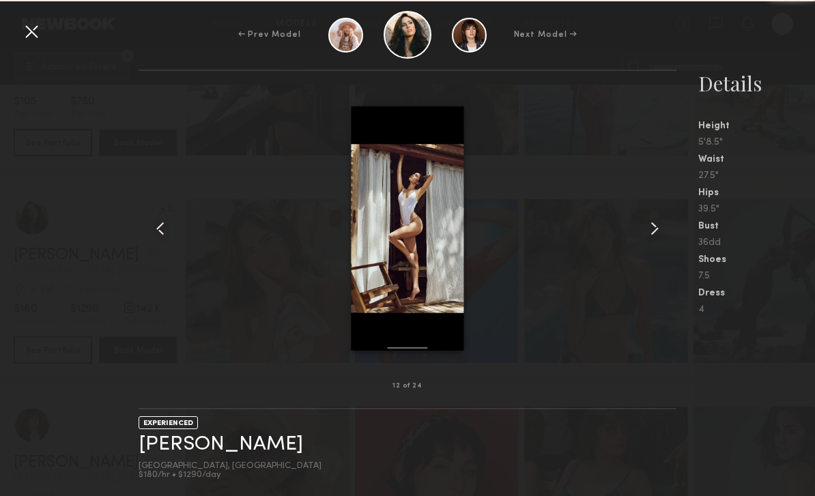
click at [649, 240] on common-icon at bounding box center [655, 229] width 22 height 22
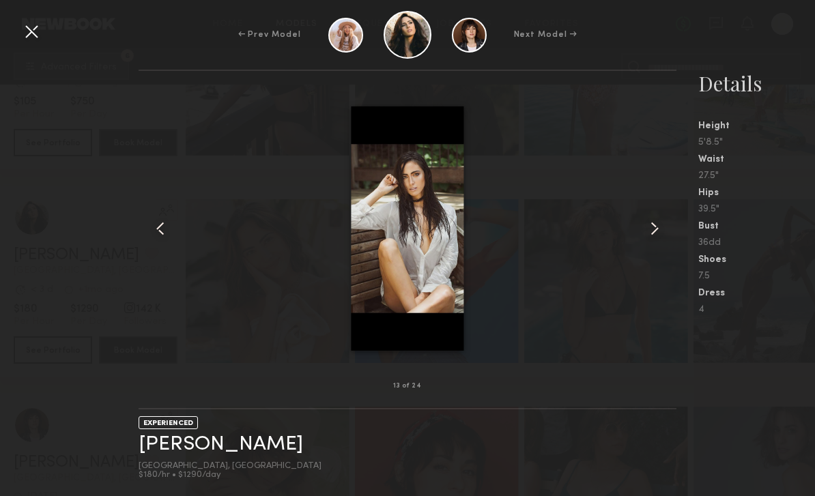
click at [651, 240] on common-icon at bounding box center [655, 229] width 22 height 22
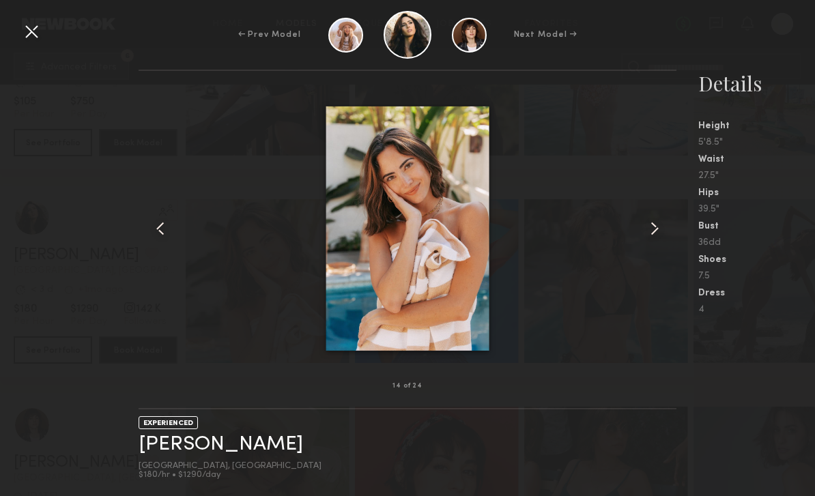
click at [651, 240] on common-icon at bounding box center [655, 229] width 22 height 22
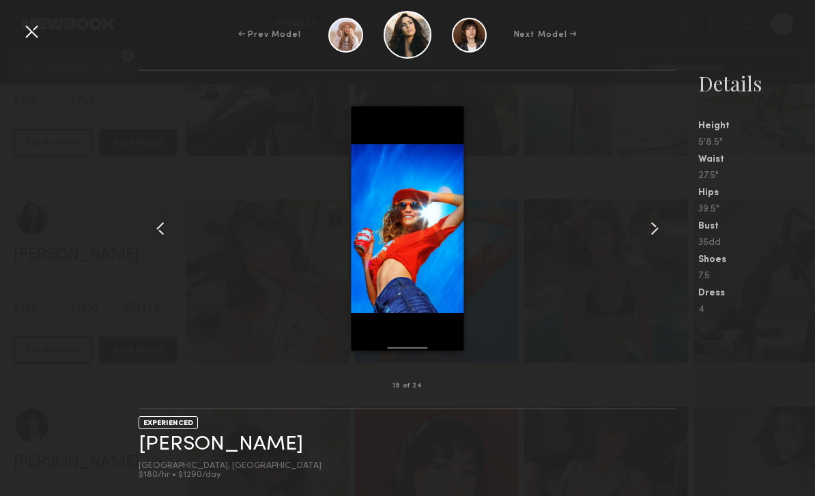
click at [32, 30] on div at bounding box center [31, 31] width 22 height 22
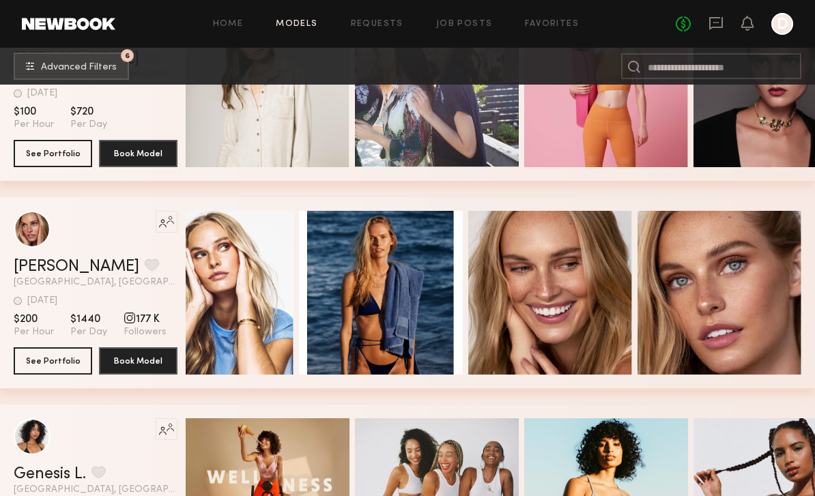
scroll to position [0, 56]
click at [718, 264] on div "Quick Preview" at bounding box center [720, 293] width 164 height 164
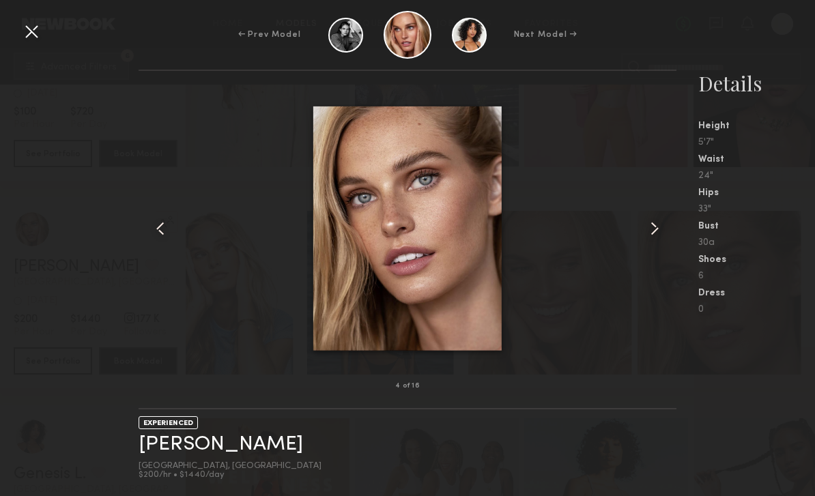
click at [654, 240] on common-icon at bounding box center [655, 229] width 22 height 22
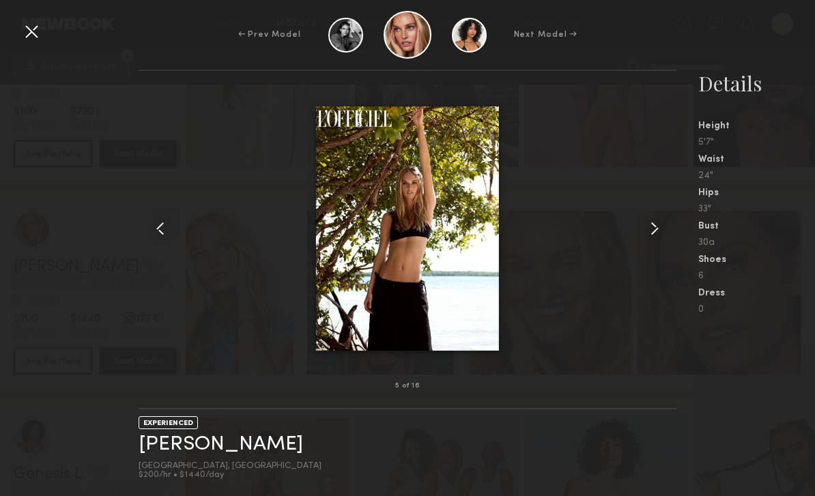
click at [651, 240] on common-icon at bounding box center [655, 229] width 22 height 22
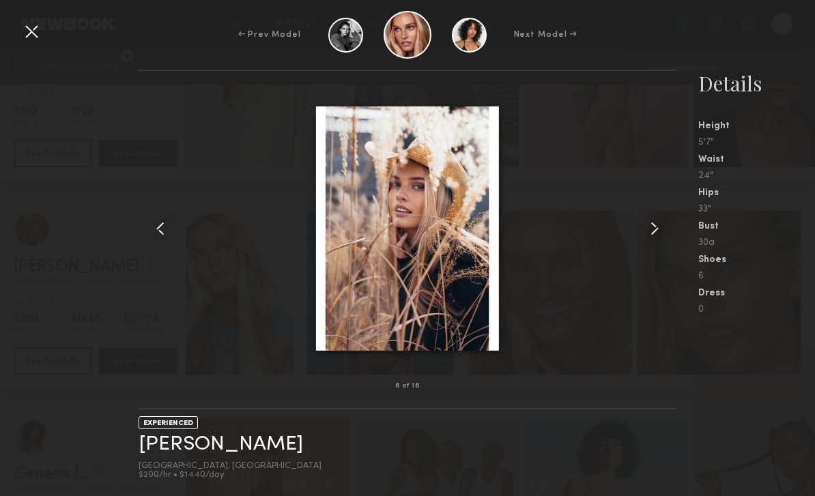
click at [650, 240] on common-icon at bounding box center [655, 229] width 22 height 22
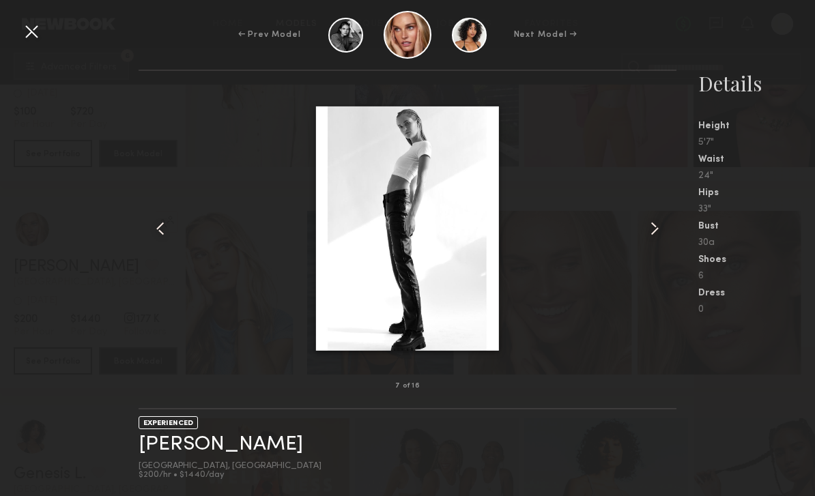
click at [28, 34] on div at bounding box center [31, 31] width 22 height 22
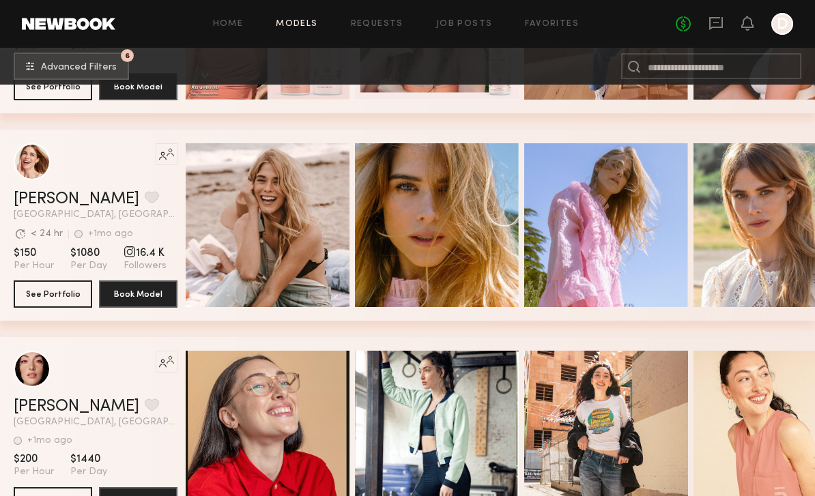
scroll to position [0, 0]
click at [227, 248] on div "Quick Preview" at bounding box center [268, 225] width 164 height 164
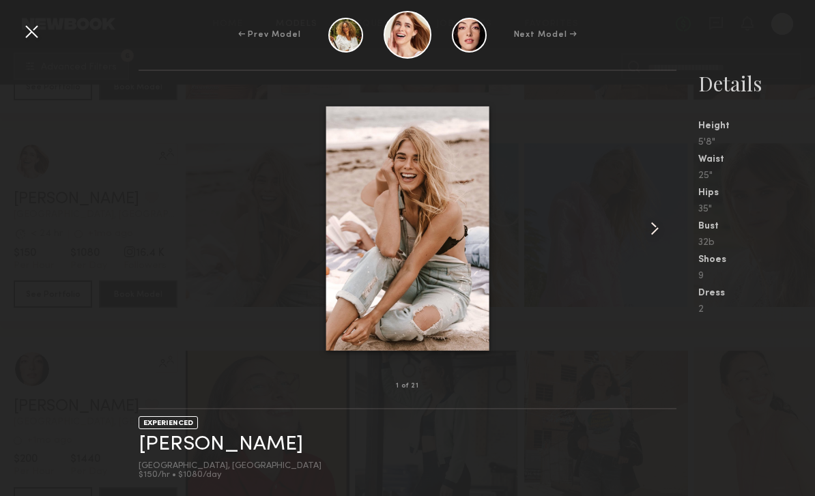
click at [645, 240] on common-icon at bounding box center [655, 229] width 22 height 22
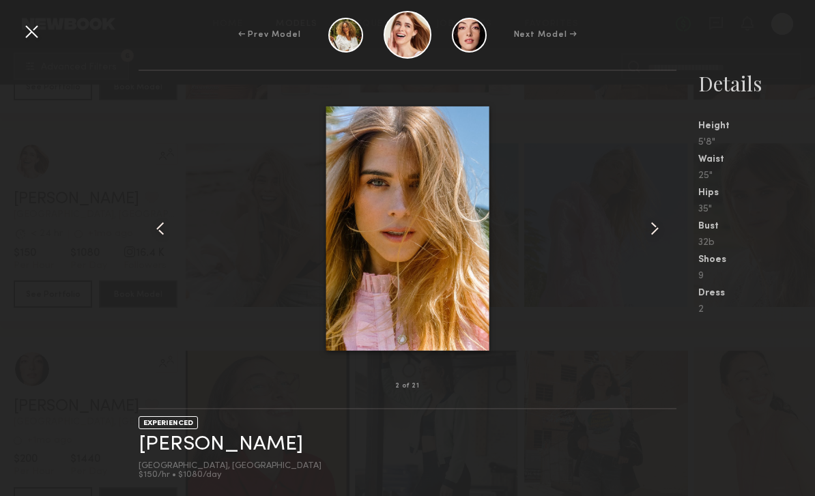
click at [651, 240] on common-icon at bounding box center [655, 229] width 22 height 22
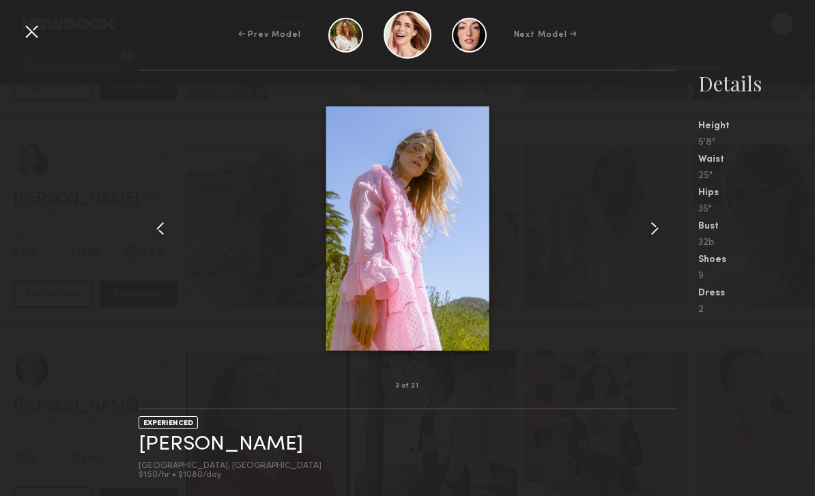
click at [646, 240] on common-icon at bounding box center [655, 229] width 22 height 22
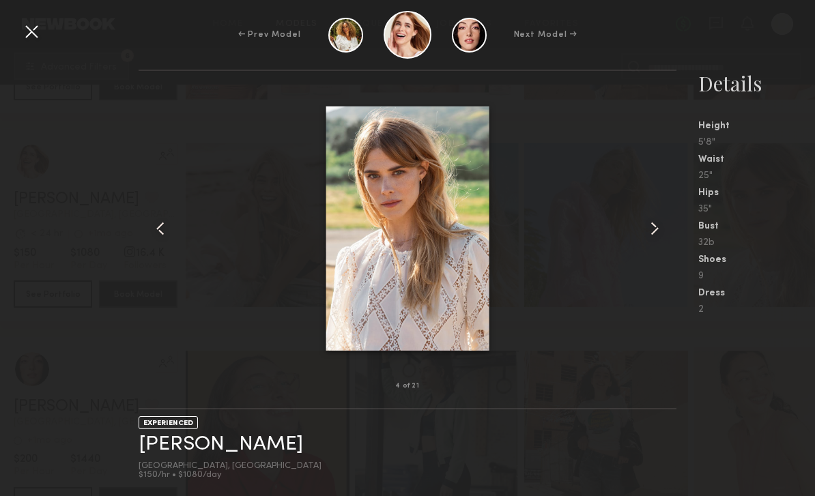
click at [648, 240] on common-icon at bounding box center [655, 229] width 22 height 22
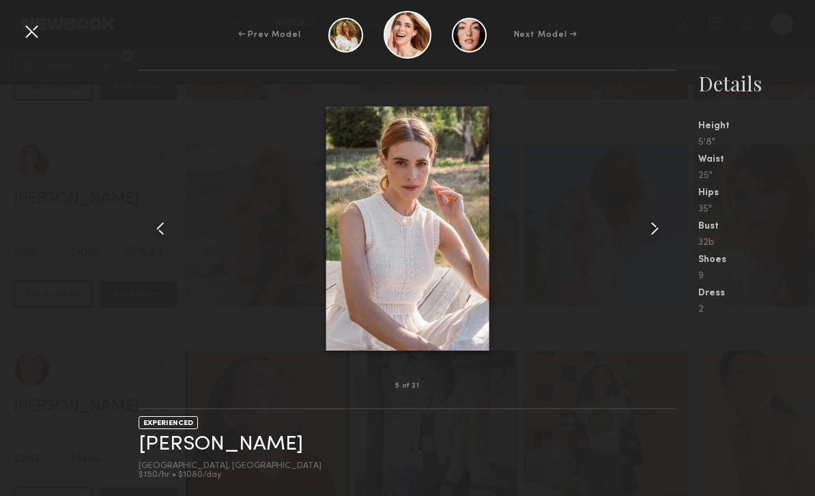
click at [649, 240] on common-icon at bounding box center [655, 229] width 22 height 22
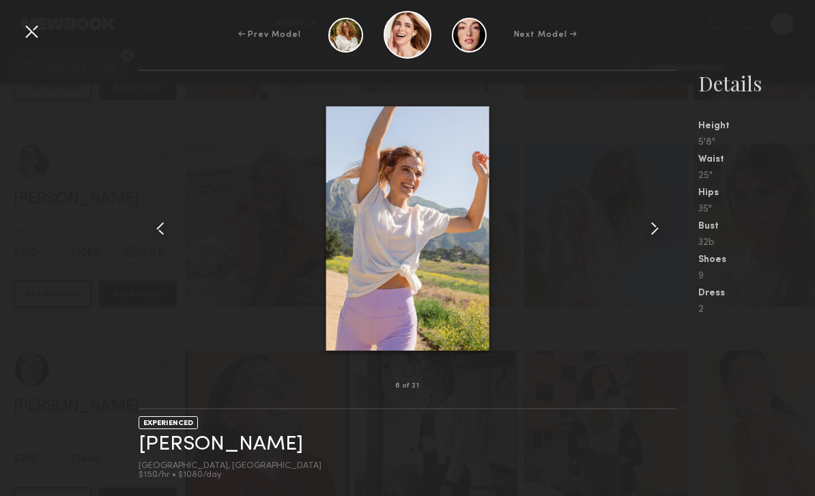
click at [649, 240] on common-icon at bounding box center [655, 229] width 22 height 22
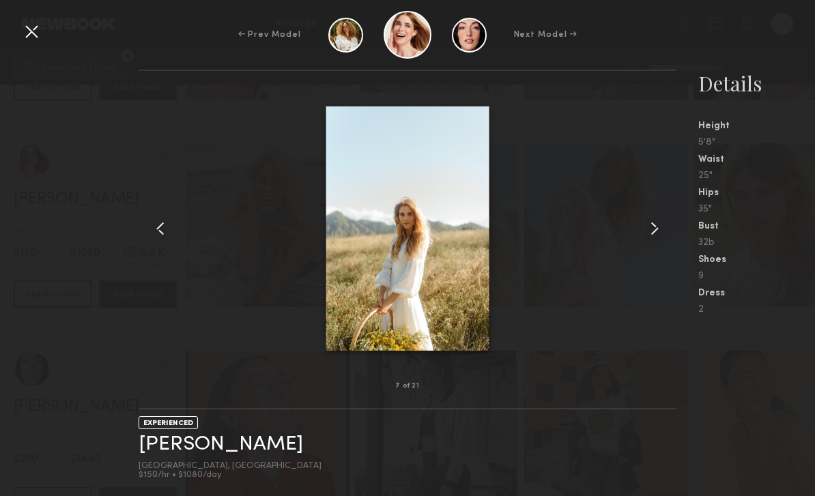
click at [653, 240] on common-icon at bounding box center [655, 229] width 22 height 22
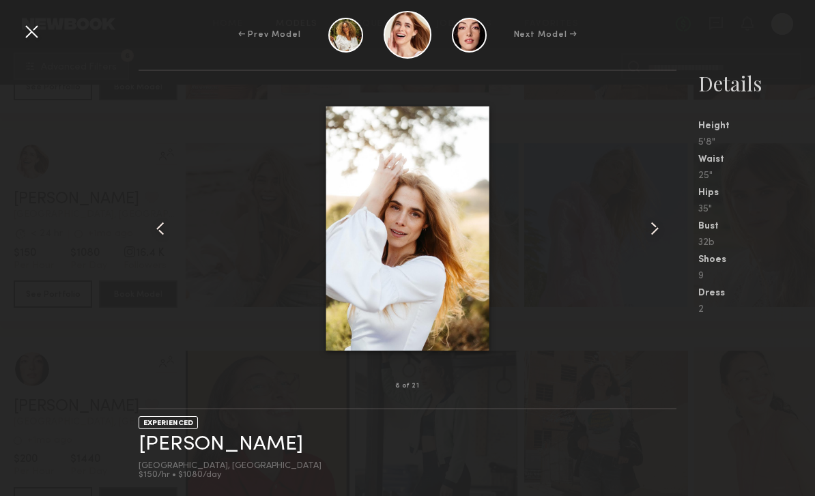
click at [23, 33] on div at bounding box center [31, 31] width 22 height 22
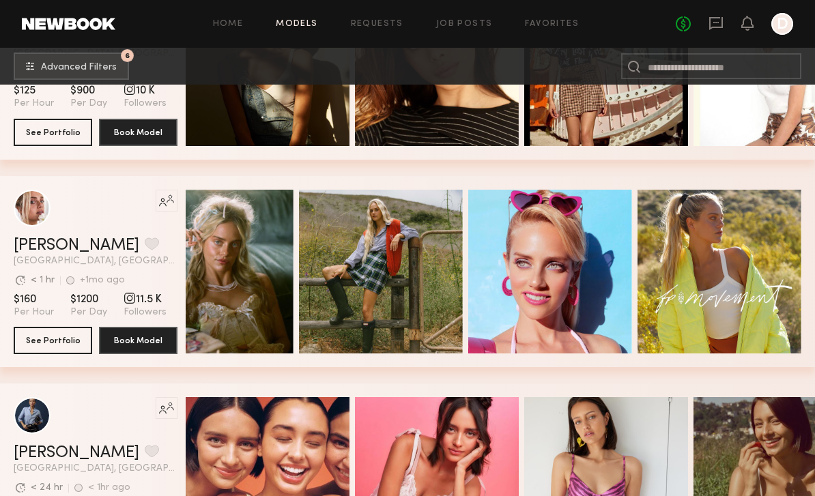
scroll to position [0, 56]
click at [108, 68] on span "Advanced Filters" at bounding box center [79, 68] width 76 height 10
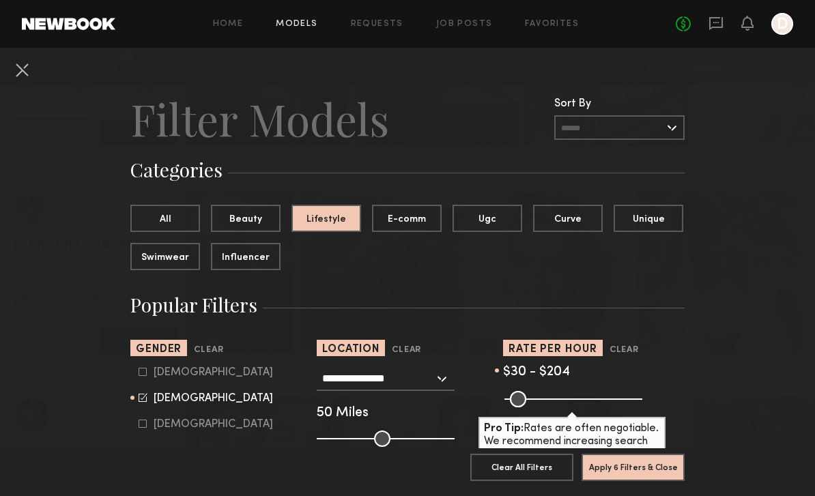
click at [660, 225] on button "Unique" at bounding box center [649, 218] width 70 height 27
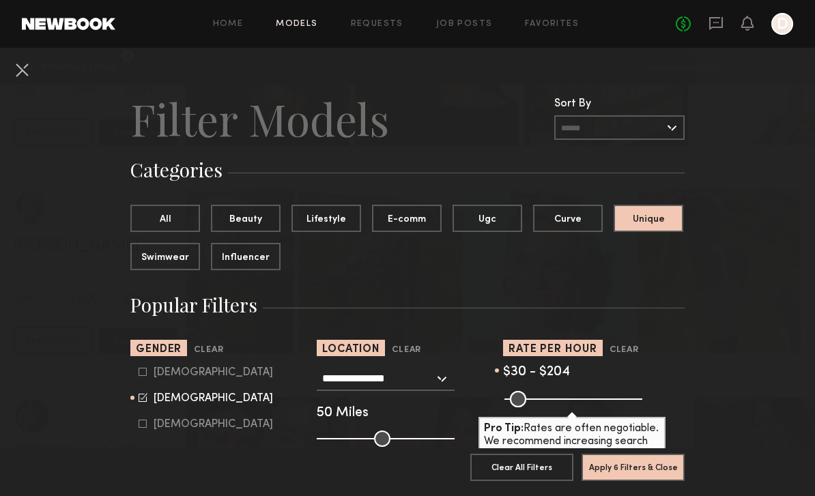
click at [333, 225] on button "Lifestyle" at bounding box center [327, 218] width 70 height 27
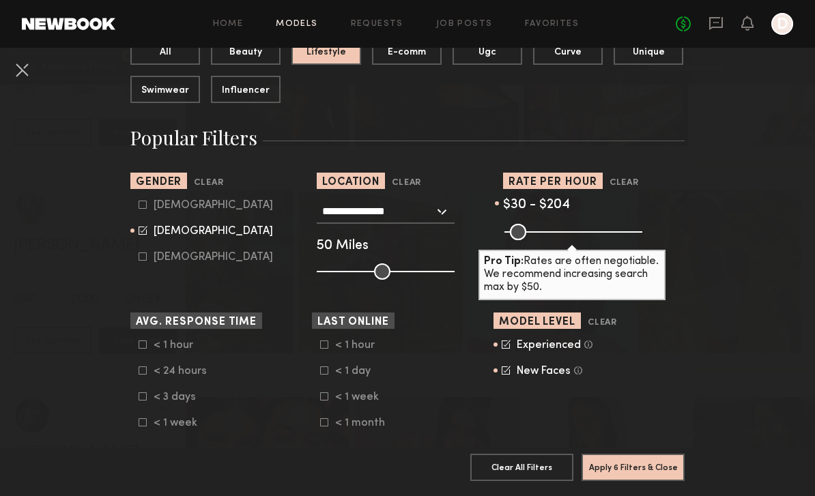
scroll to position [169, 0]
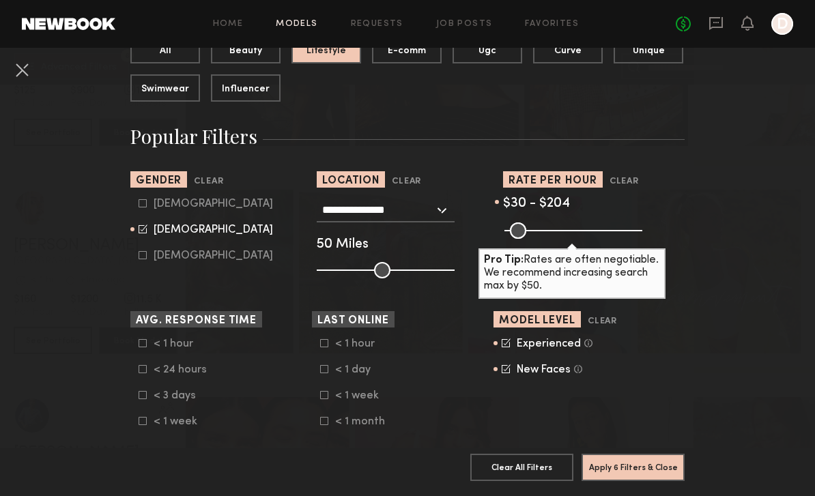
click at [188, 399] on div "< 3 days" at bounding box center [180, 396] width 53 height 8
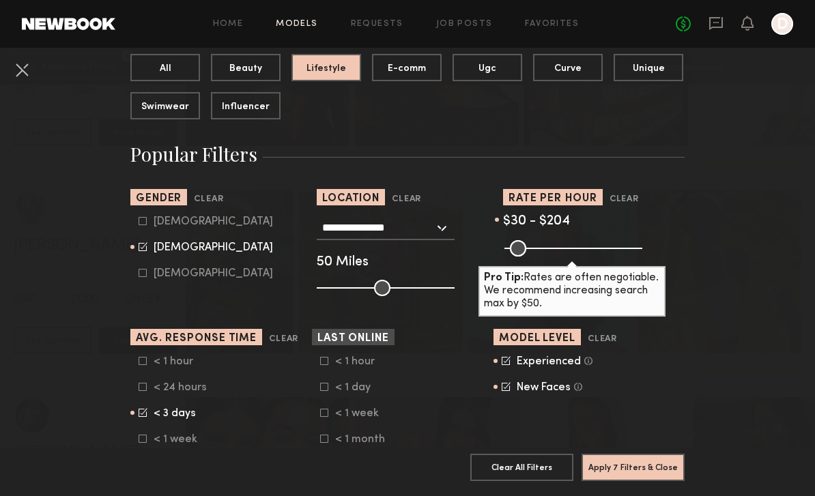
scroll to position [150, 0]
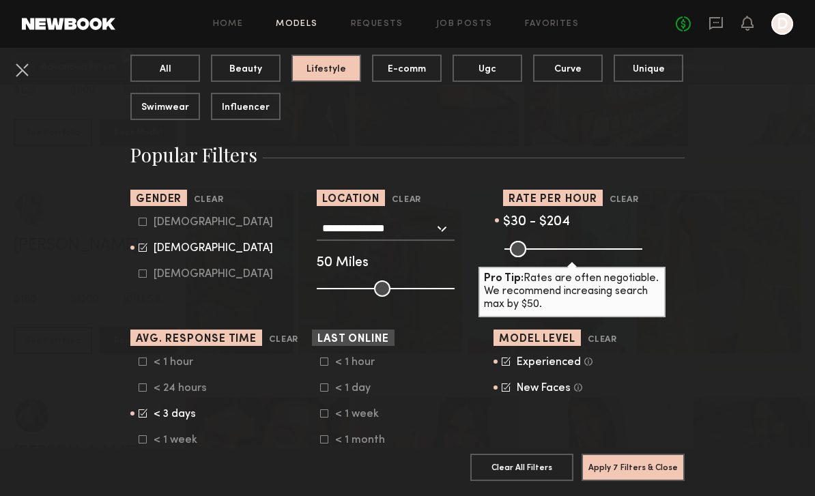
click at [195, 405] on form "< 1 hour < 24 hours < 3 days < 1 week" at bounding box center [225, 401] width 173 height 90
click at [199, 386] on div "< 24 hours" at bounding box center [180, 388] width 53 height 8
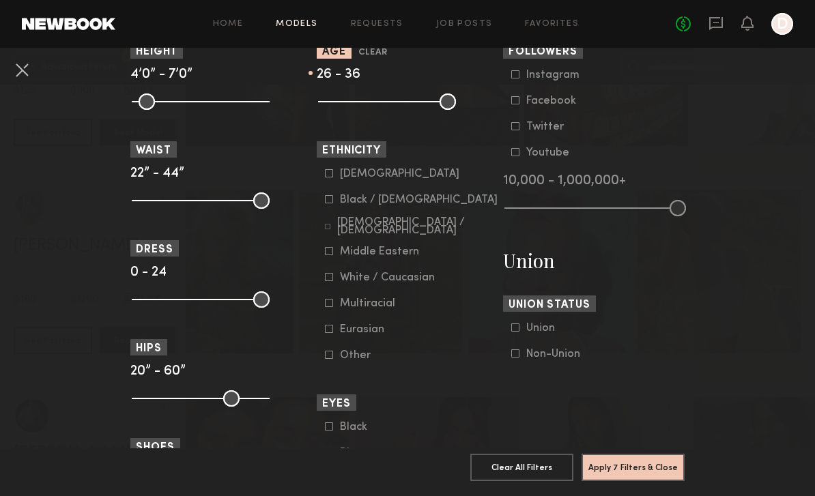
scroll to position [679, 0]
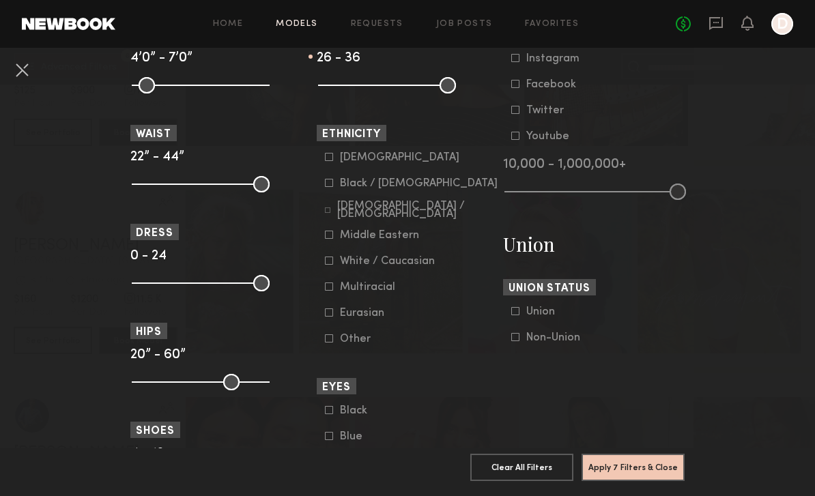
click at [417, 266] on div "White / Caucasian" at bounding box center [387, 261] width 95 height 8
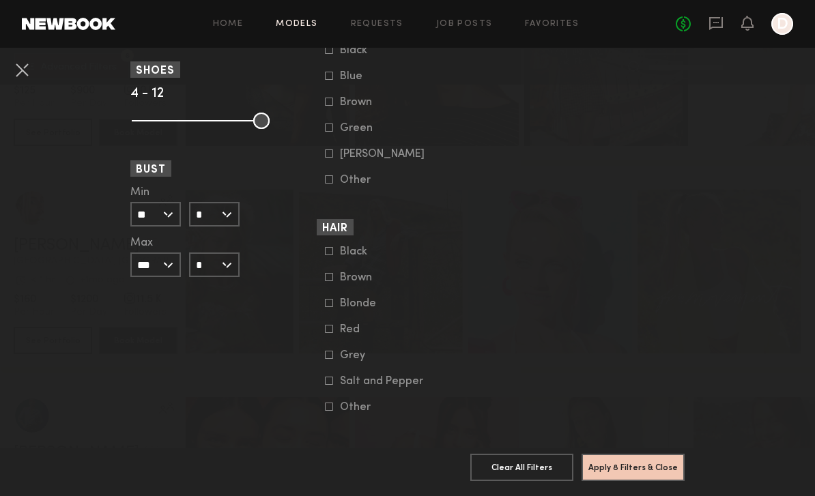
scroll to position [1039, 0]
click at [365, 309] on div "Blonde" at bounding box center [366, 304] width 53 height 8
click at [362, 293] on form "Black Brown Blonde Red Grey Salt and Pepper Other" at bounding box center [411, 331] width 173 height 168
click at [360, 296] on form "Black Brown Blonde Red Grey Salt and Pepper Other" at bounding box center [411, 331] width 173 height 168
click at [335, 282] on label "Brown" at bounding box center [359, 278] width 68 height 8
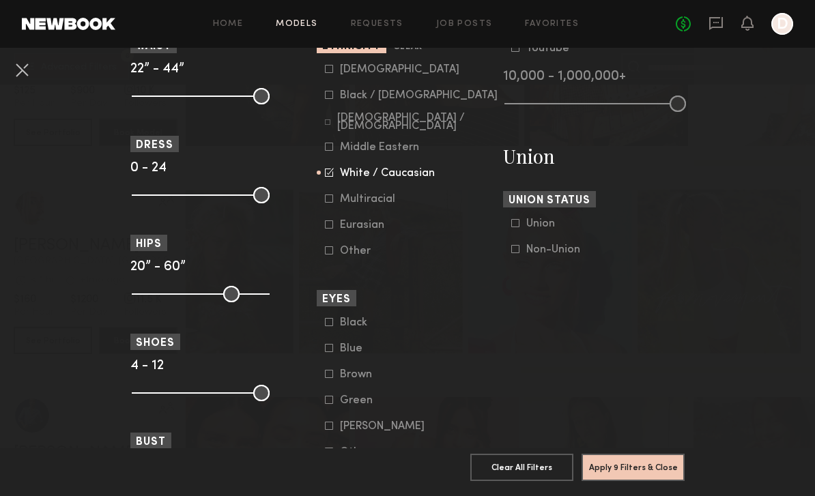
scroll to position [708, 0]
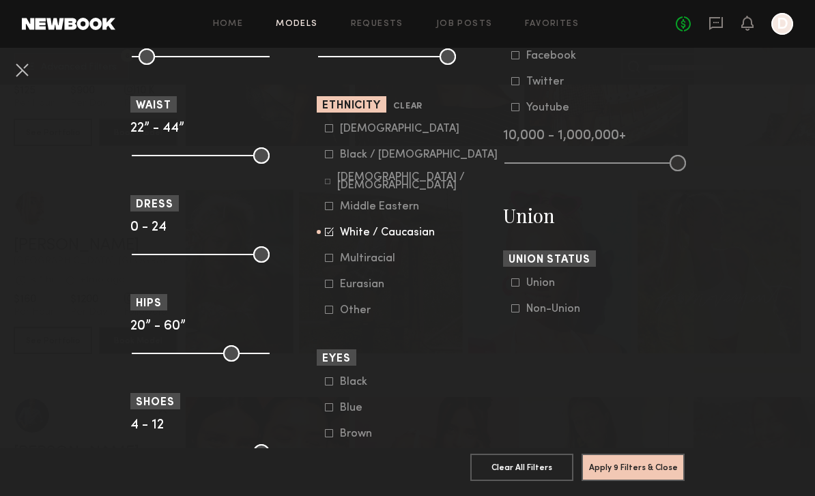
click at [667, 481] on button "Apply 9 Filters & Close" at bounding box center [633, 467] width 103 height 27
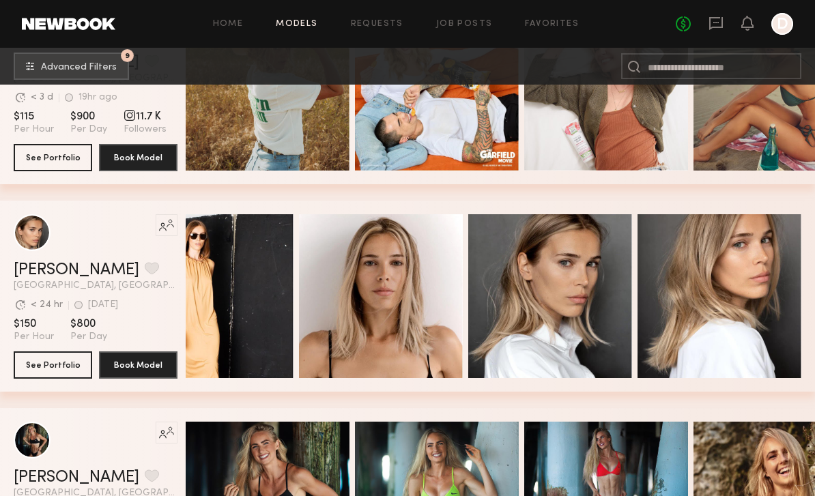
scroll to position [0, 56]
click at [744, 314] on div "Quick Preview" at bounding box center [720, 296] width 164 height 164
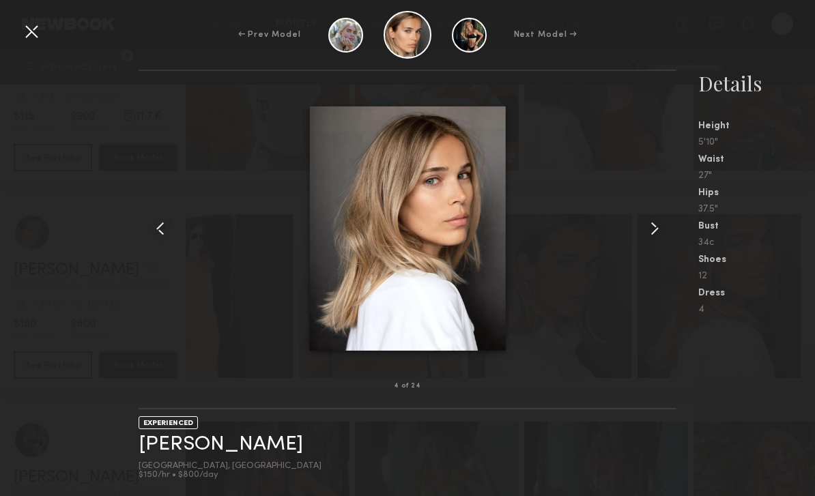
click at [647, 240] on common-icon at bounding box center [655, 229] width 22 height 22
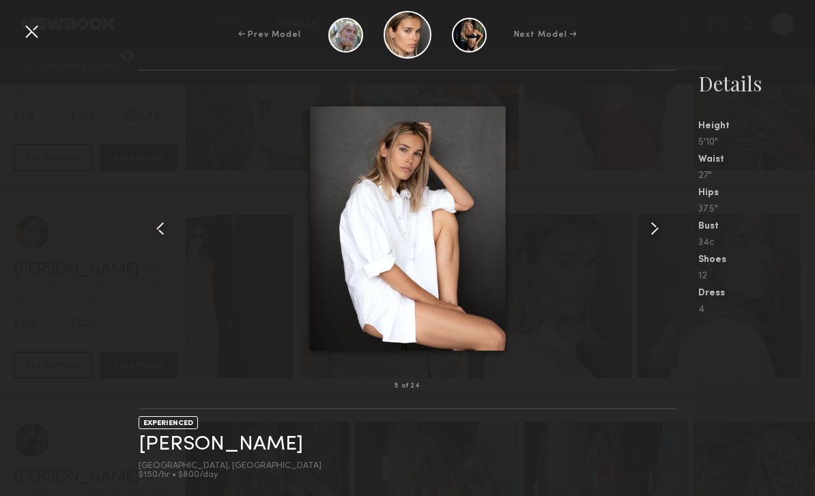
click at [651, 240] on common-icon at bounding box center [655, 229] width 22 height 22
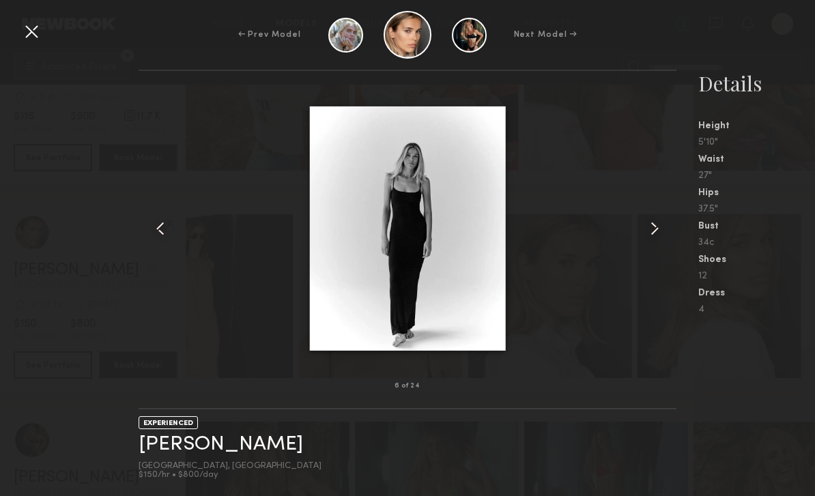
click at [653, 240] on common-icon at bounding box center [655, 229] width 22 height 22
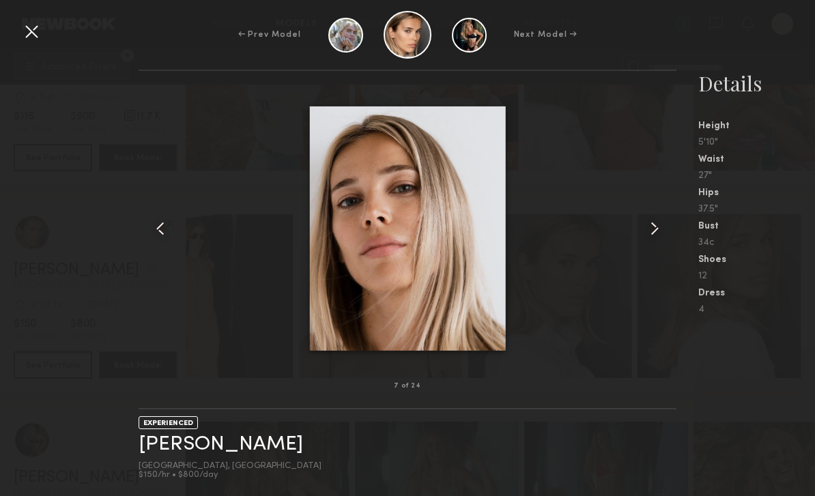
click at [653, 240] on common-icon at bounding box center [655, 229] width 22 height 22
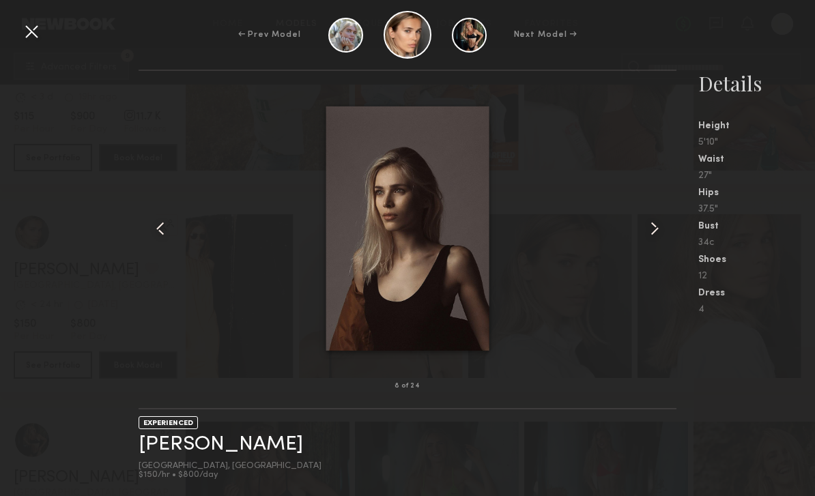
click at [650, 240] on common-icon at bounding box center [655, 229] width 22 height 22
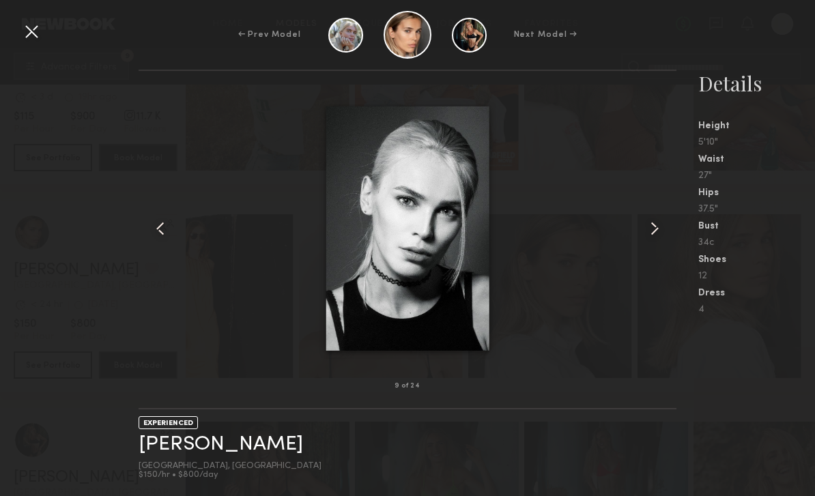
click at [649, 240] on common-icon at bounding box center [655, 229] width 22 height 22
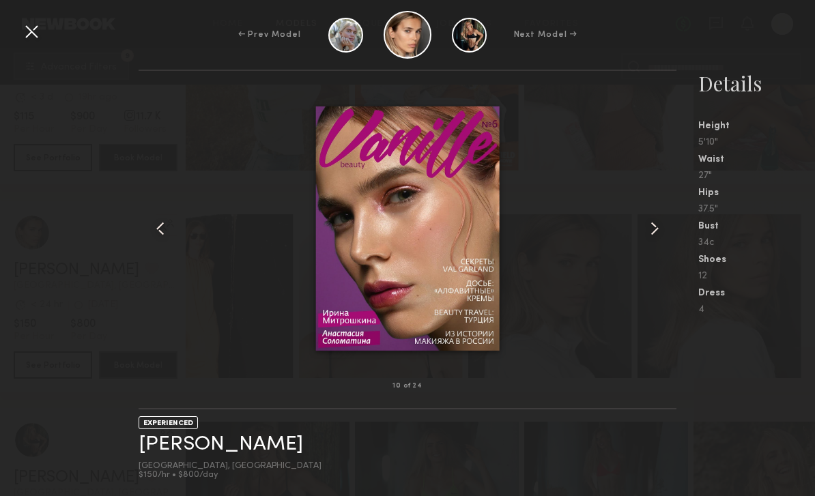
click at [647, 240] on common-icon at bounding box center [655, 229] width 22 height 22
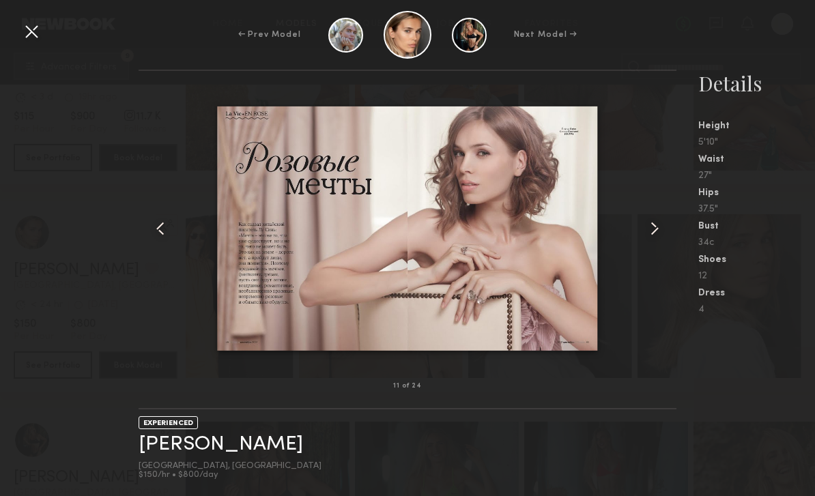
click at [645, 240] on common-icon at bounding box center [655, 229] width 22 height 22
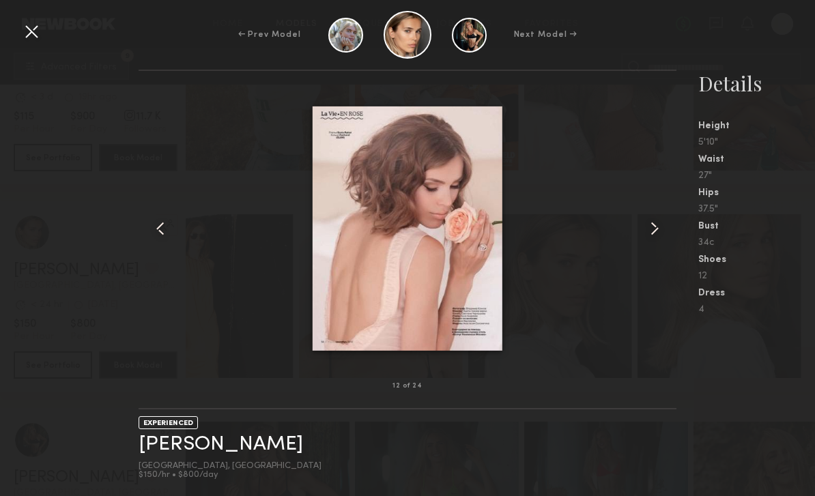
click at [645, 240] on common-icon at bounding box center [655, 229] width 22 height 22
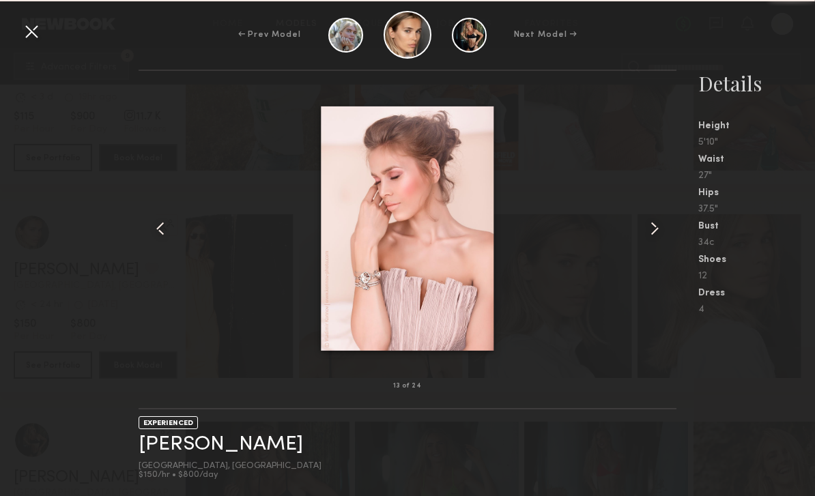
click at [645, 240] on common-icon at bounding box center [655, 229] width 22 height 22
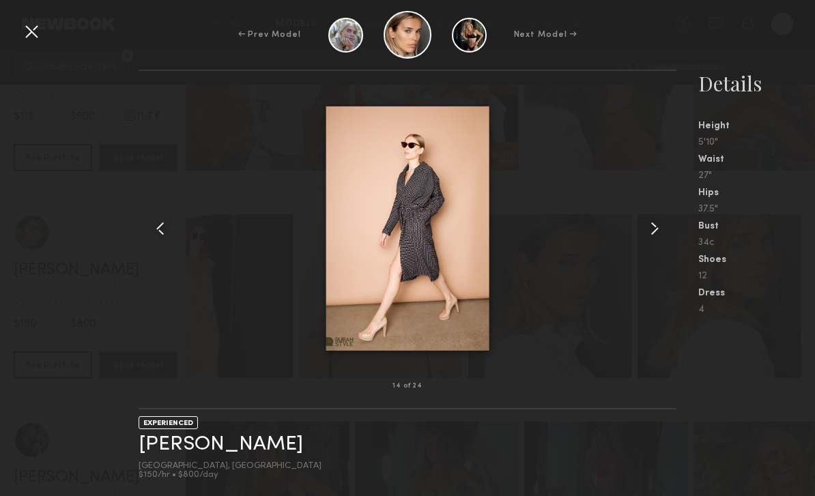
click at [20, 26] on div at bounding box center [31, 31] width 22 height 22
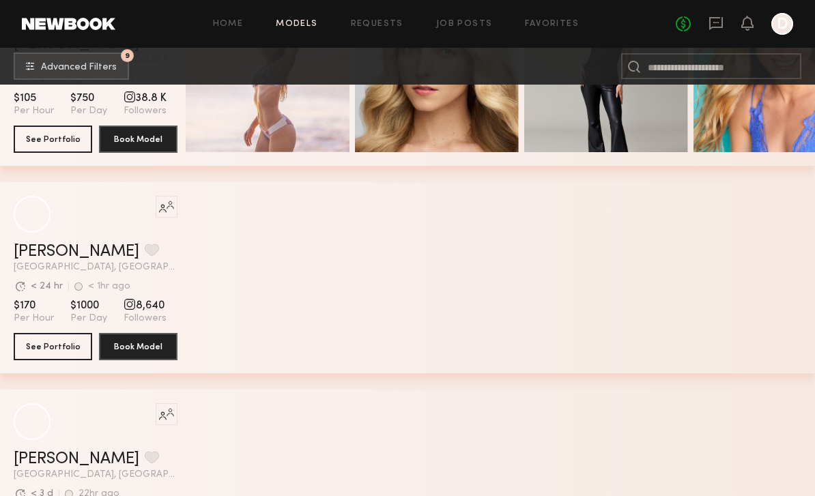
scroll to position [18198, 0]
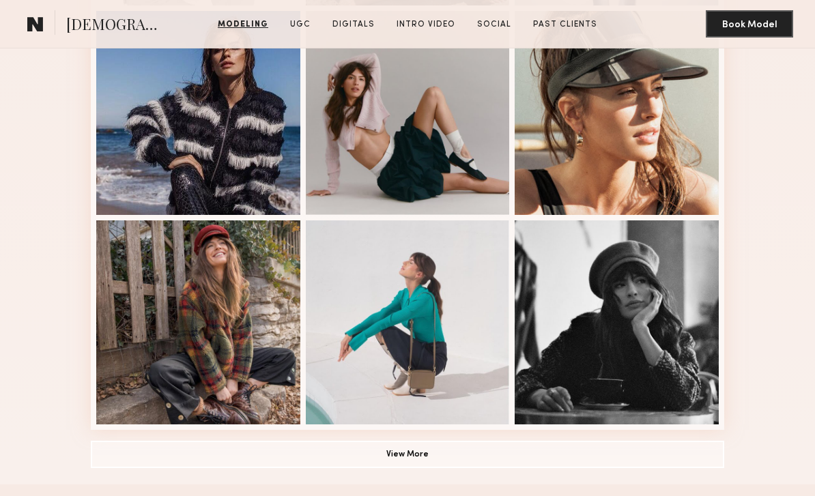
scroll to position [804, 0]
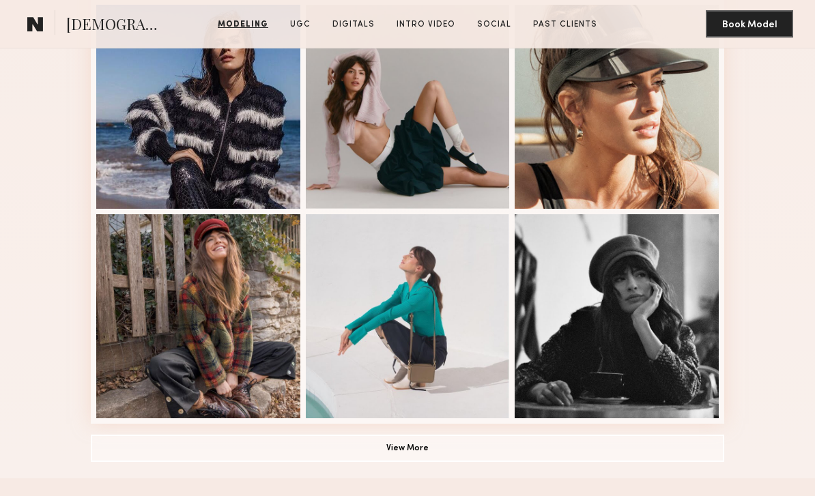
click at [415, 440] on button "View More" at bounding box center [408, 448] width 634 height 27
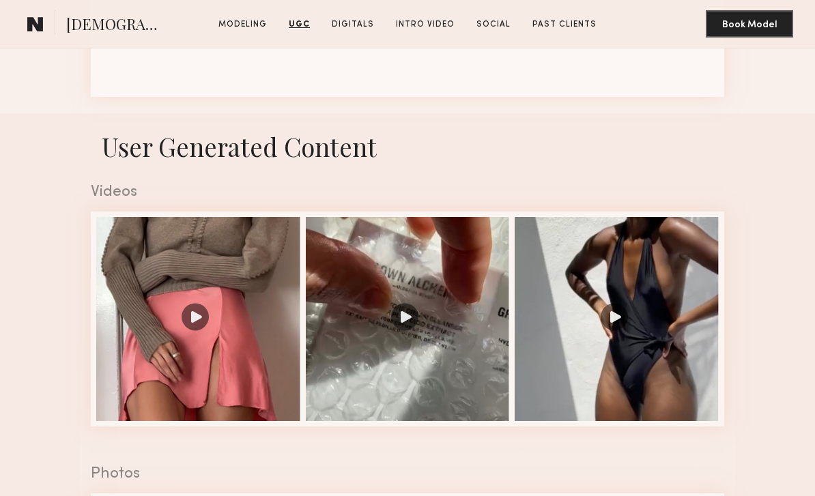
scroll to position [1969, 0]
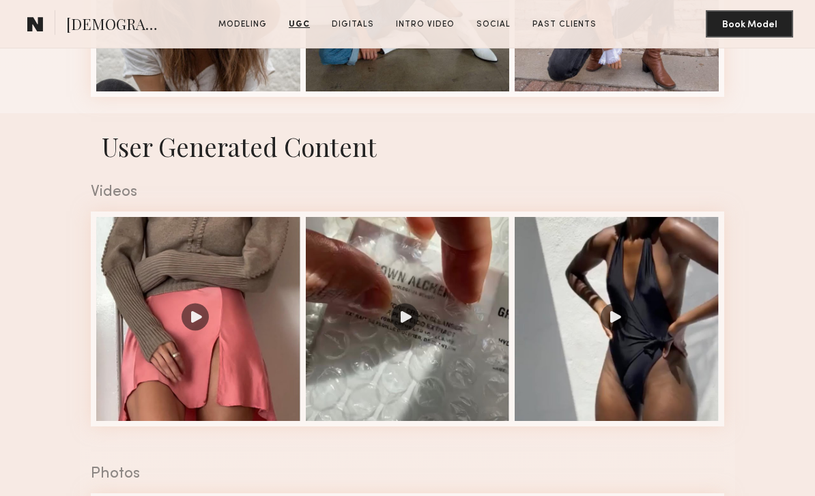
click at [399, 322] on div at bounding box center [408, 319] width 204 height 204
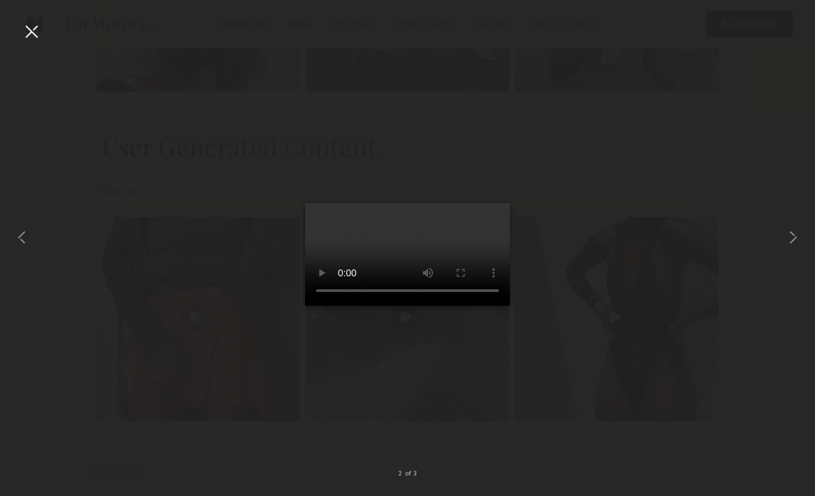
click at [480, 218] on video at bounding box center [407, 254] width 205 height 102
click at [454, 306] on video at bounding box center [407, 254] width 205 height 102
click at [399, 203] on video at bounding box center [407, 254] width 205 height 102
click at [679, 152] on div at bounding box center [407, 237] width 815 height 431
click at [28, 31] on div at bounding box center [31, 31] width 22 height 22
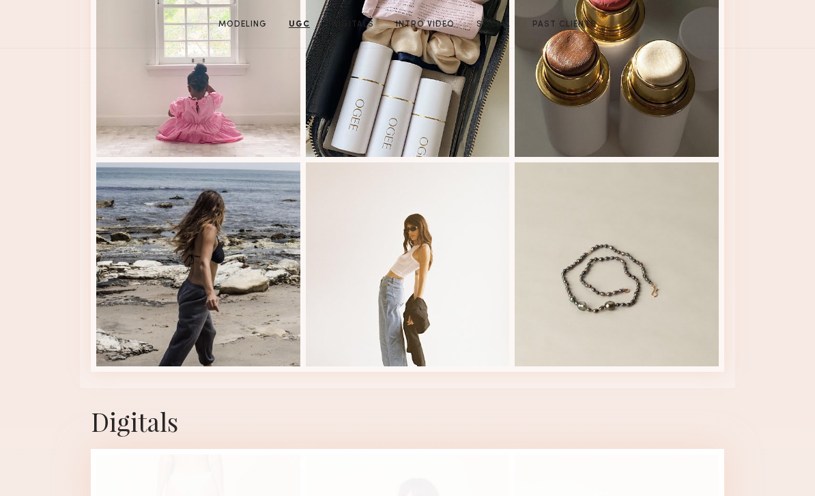
scroll to position [2957, 0]
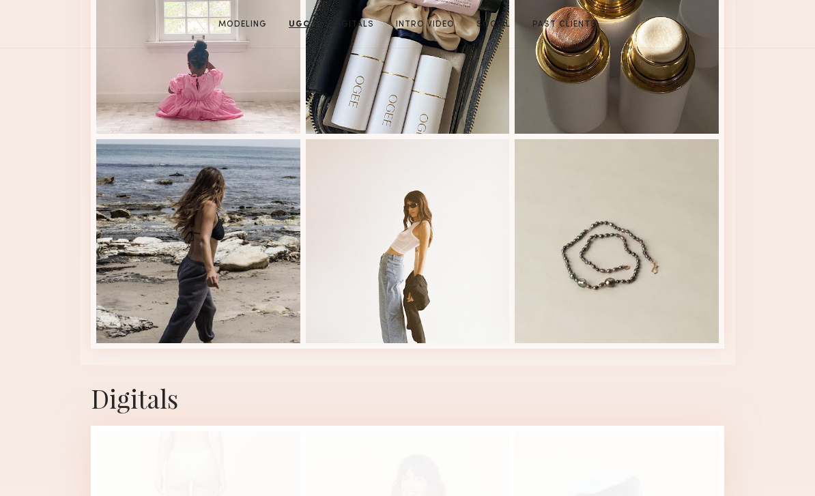
click at [476, 273] on div at bounding box center [408, 241] width 204 height 204
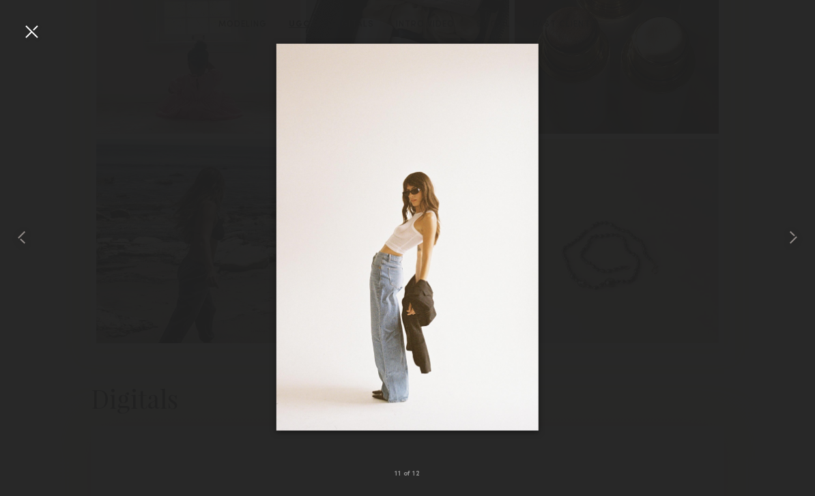
click at [18, 31] on div at bounding box center [16, 237] width 33 height 431
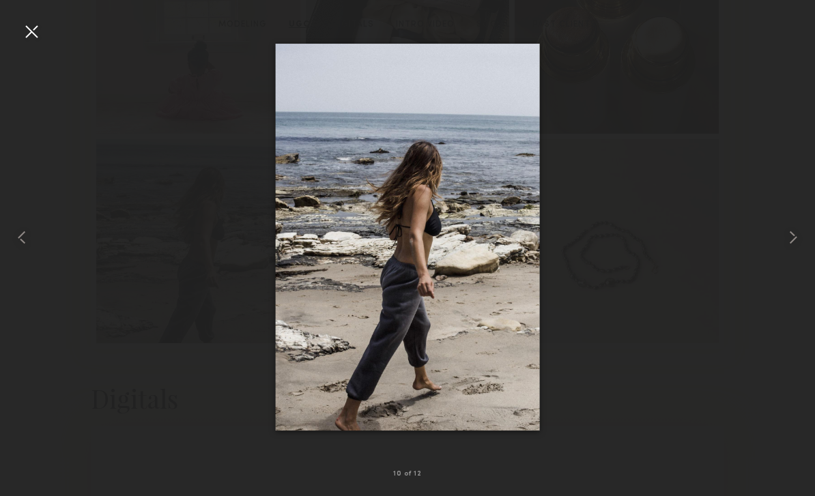
click at [36, 33] on div at bounding box center [31, 31] width 22 height 22
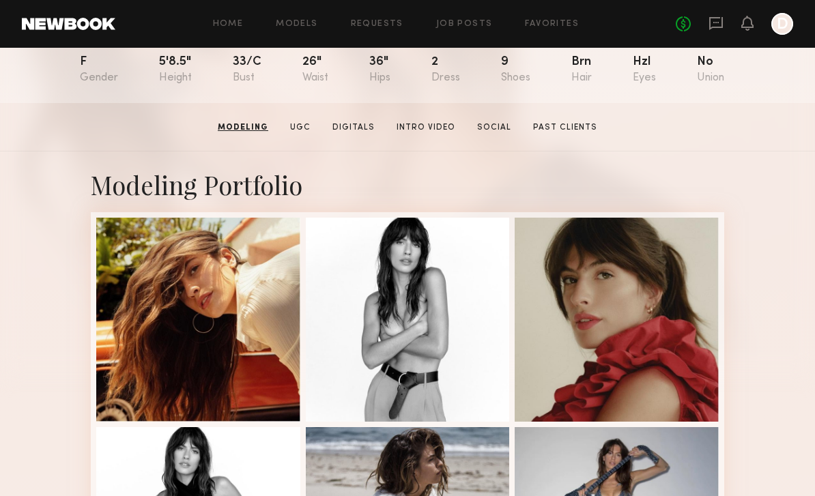
scroll to position [0, 0]
